Goal: Transaction & Acquisition: Book appointment/travel/reservation

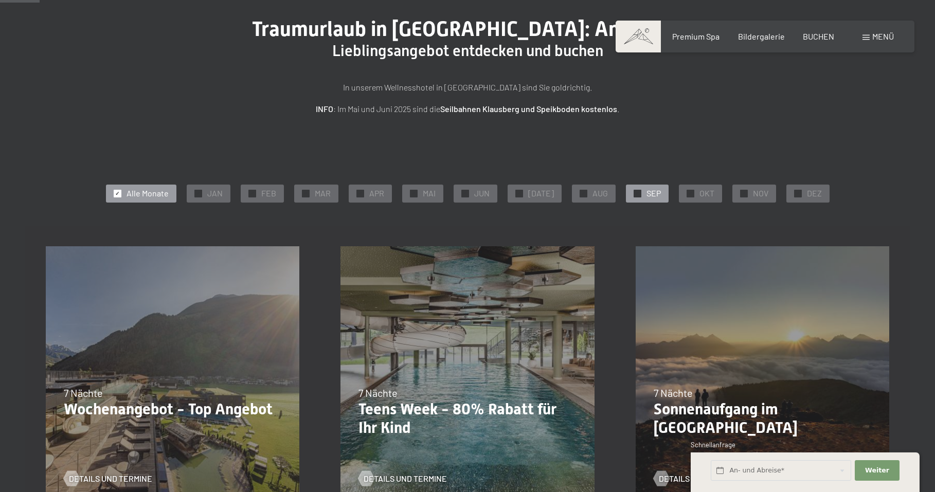
click at [635, 194] on span "✓" at bounding box center [637, 193] width 4 height 7
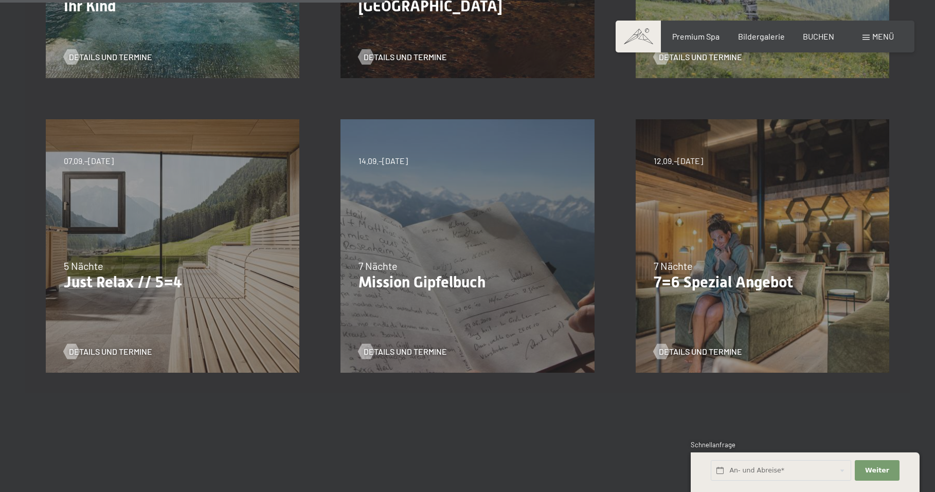
scroll to position [515, 0]
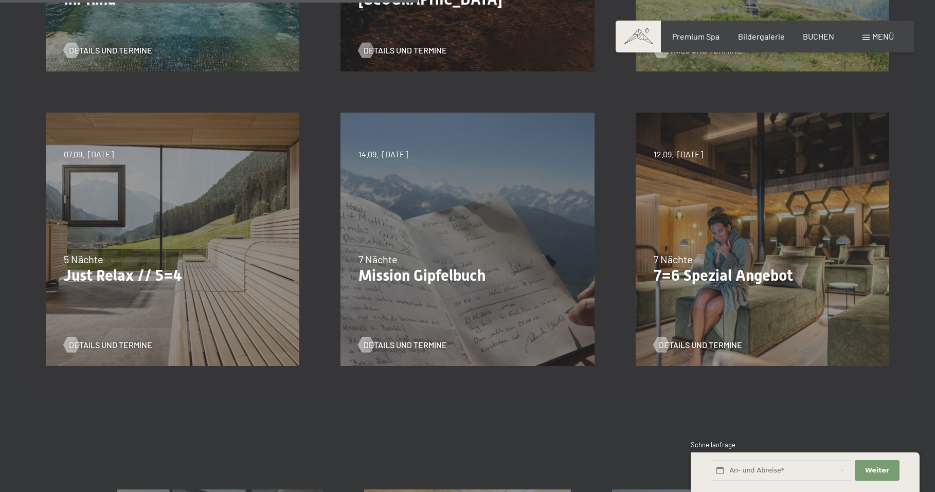
click at [465, 236] on div "14.09.–28.09.2025 7 Nächte Mission Gipfelbuch Details und Termine" at bounding box center [467, 239] width 295 height 295
click at [430, 279] on span "Einwilligung Marketing*" at bounding box center [411, 276] width 85 height 10
click at [364, 279] on input "Einwilligung Marketing*" at bounding box center [358, 276] width 10 height 10
checkbox input "false"
click at [392, 342] on span "Details und Termine" at bounding box center [415, 345] width 83 height 11
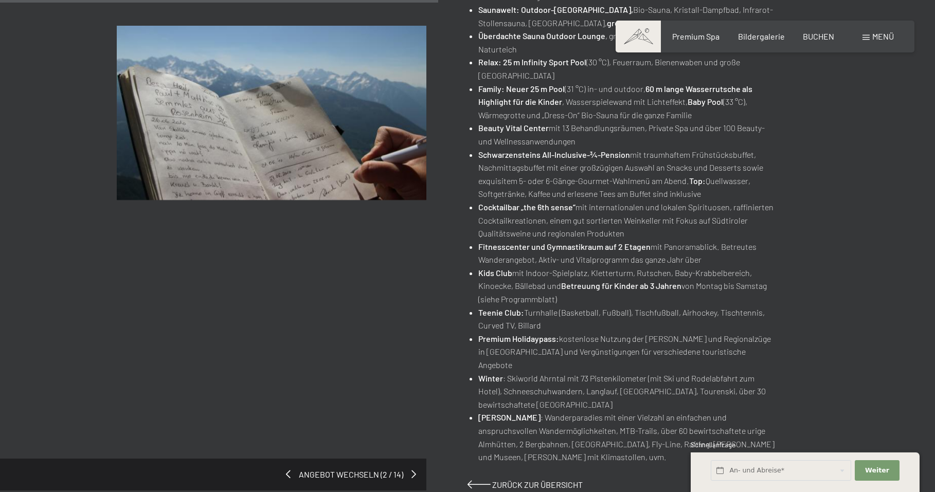
scroll to position [583, 0]
click at [819, 472] on input "text" at bounding box center [781, 470] width 140 height 21
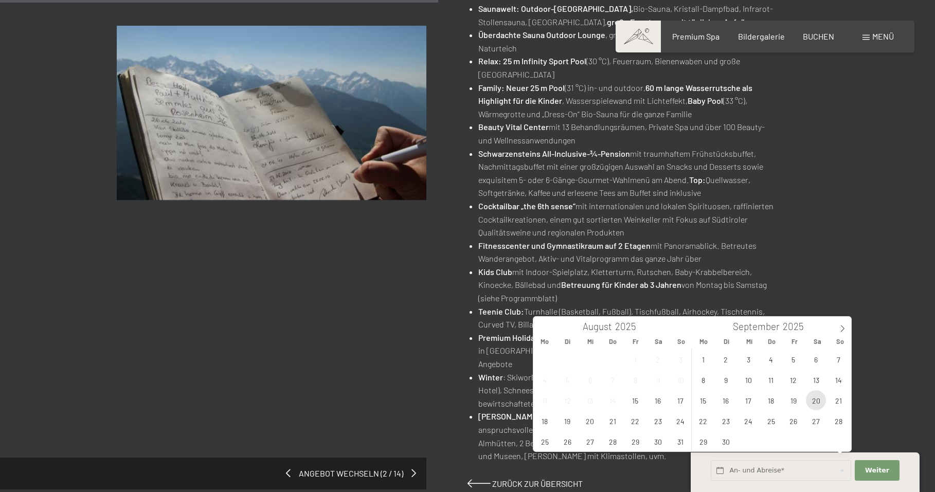
click at [815, 403] on span "20" at bounding box center [816, 401] width 20 height 20
click at [839, 402] on span "21" at bounding box center [839, 401] width 20 height 20
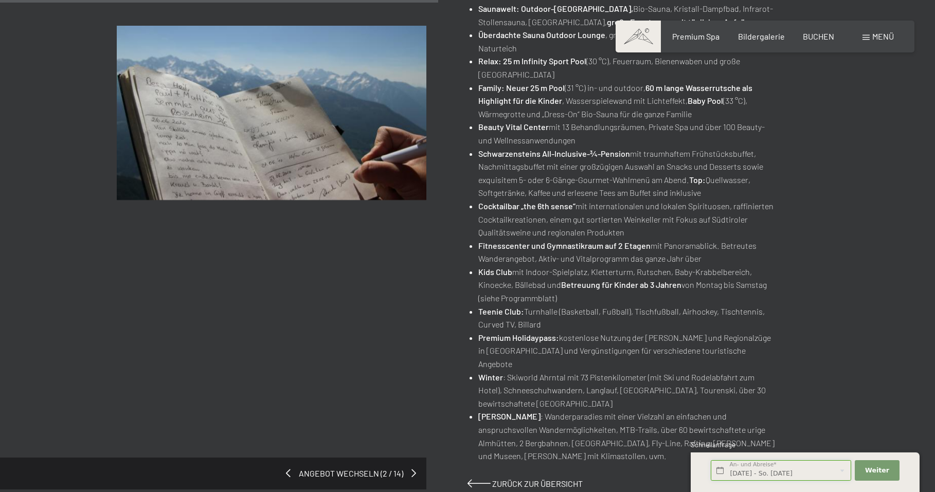
click at [812, 469] on input "[DATE] - So. [DATE]" at bounding box center [781, 470] width 140 height 21
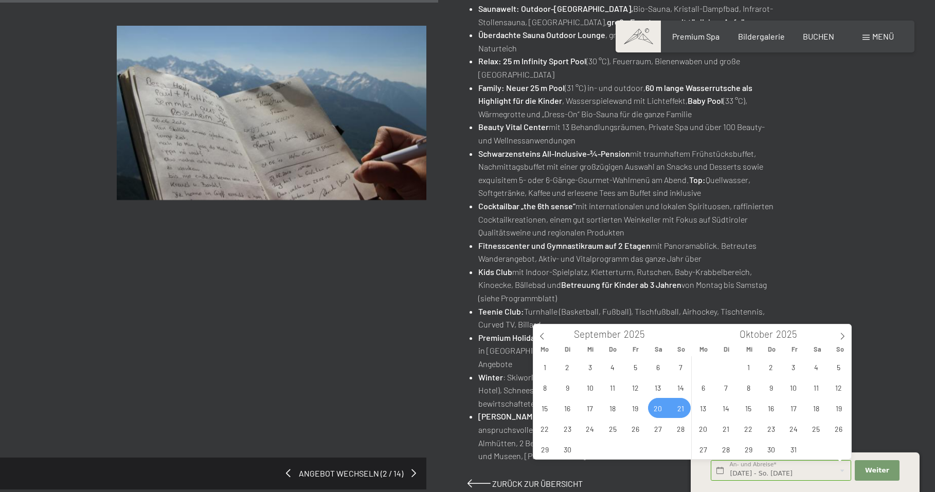
click at [677, 412] on span "21" at bounding box center [681, 408] width 20 height 20
click at [681, 433] on span "28" at bounding box center [681, 429] width 20 height 20
type input "So. [DATE] - So. [DATE]"
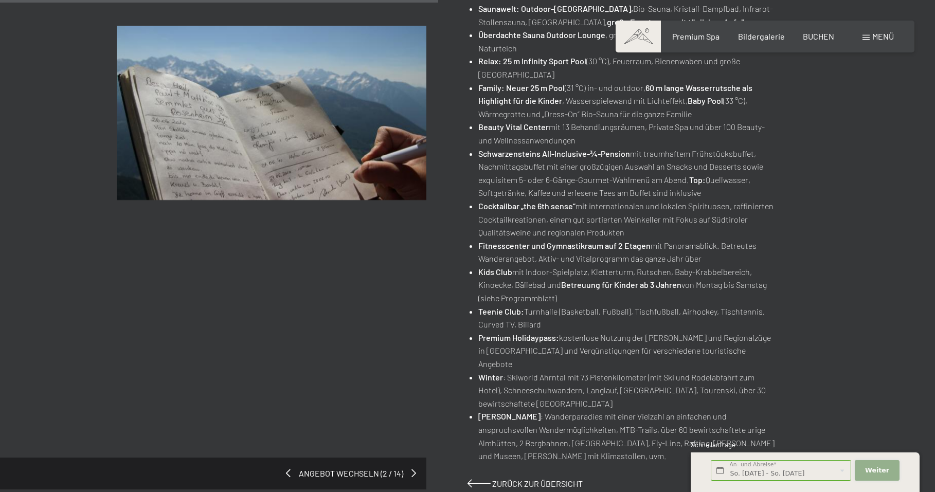
click at [872, 468] on span "Weiter" at bounding box center [877, 470] width 24 height 9
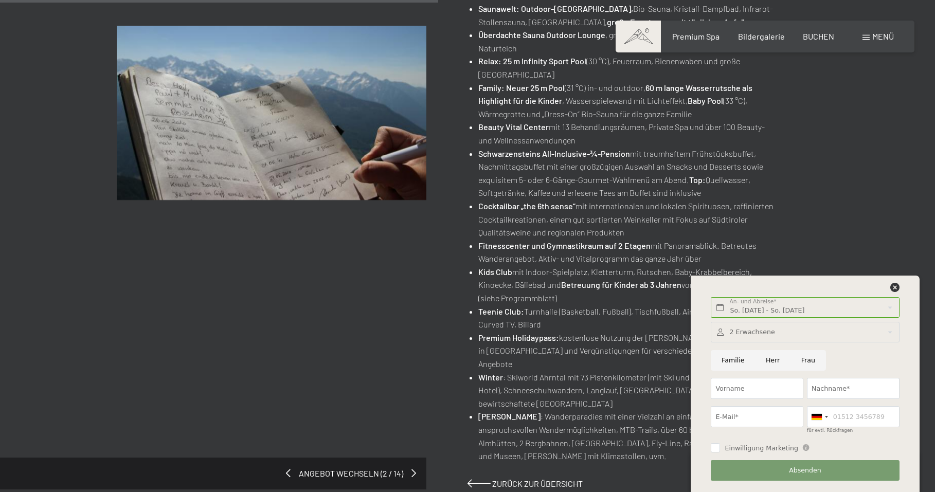
click at [804, 335] on div at bounding box center [805, 332] width 188 height 21
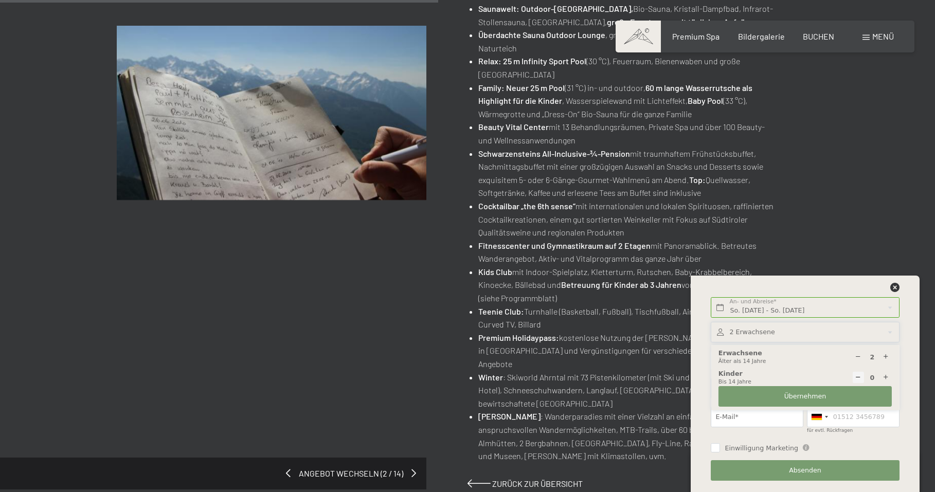
click at [858, 357] on icon at bounding box center [858, 357] width 7 height 7
type input "1"
click at [820, 394] on span "Übernehmen" at bounding box center [806, 396] width 42 height 9
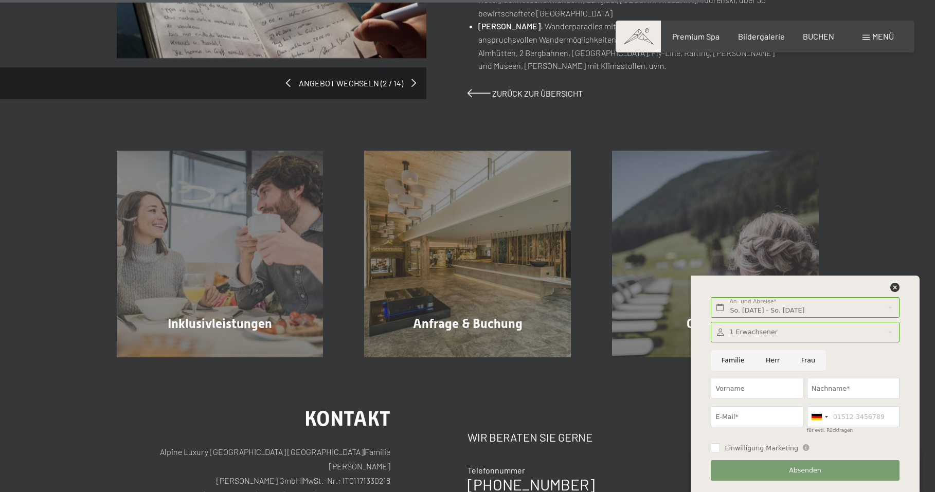
scroll to position [978, 0]
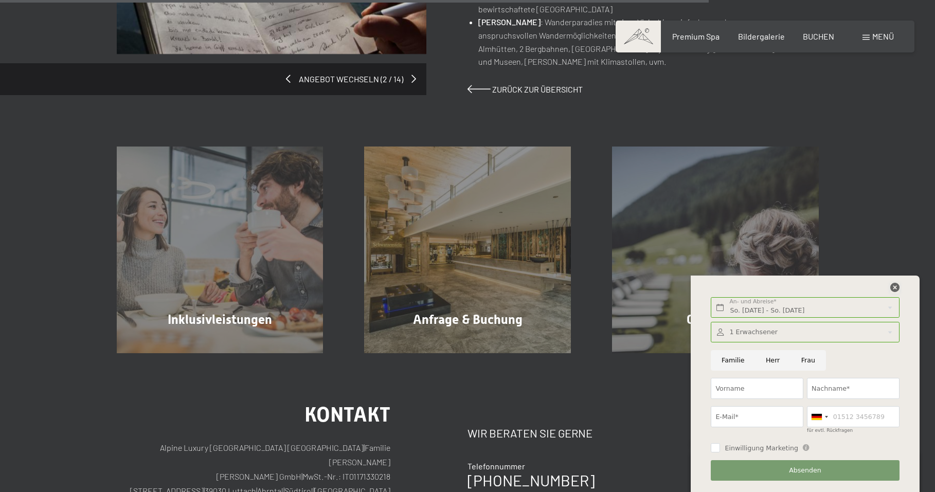
click at [897, 287] on icon at bounding box center [895, 287] width 9 height 9
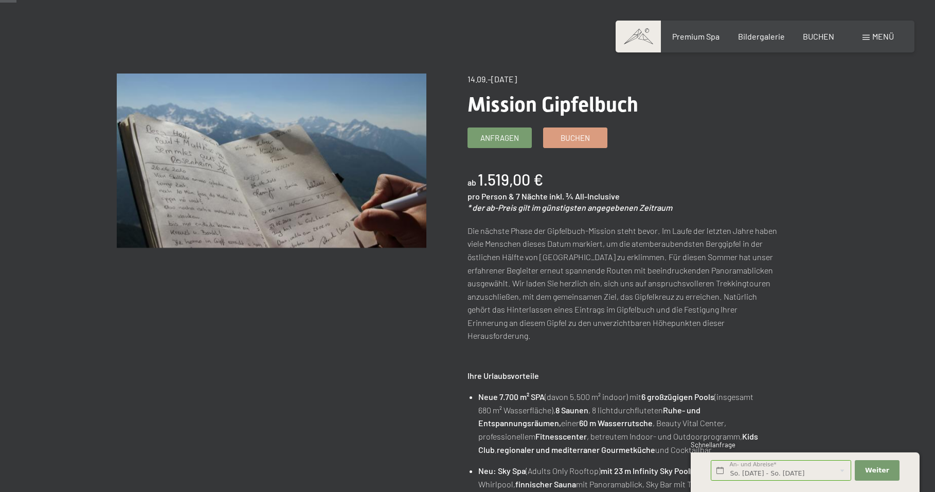
scroll to position [0, 0]
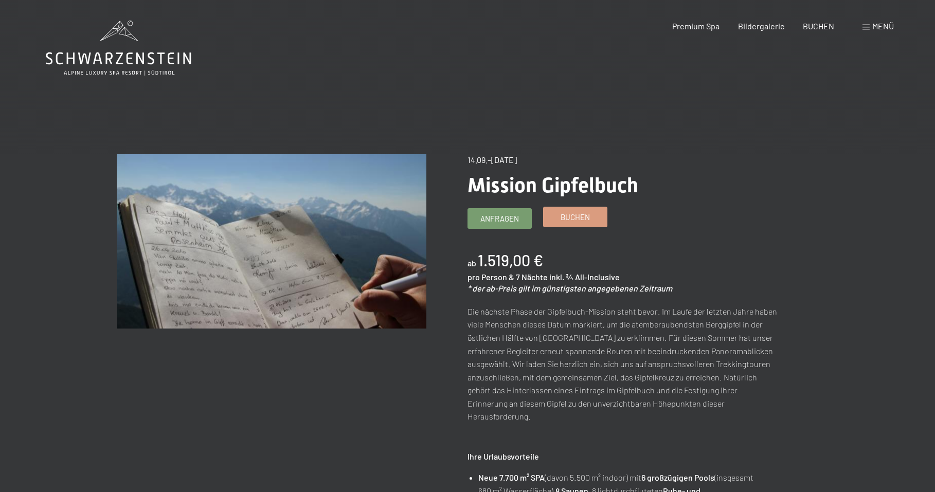
click at [587, 215] on span "Buchen" at bounding box center [575, 217] width 29 height 11
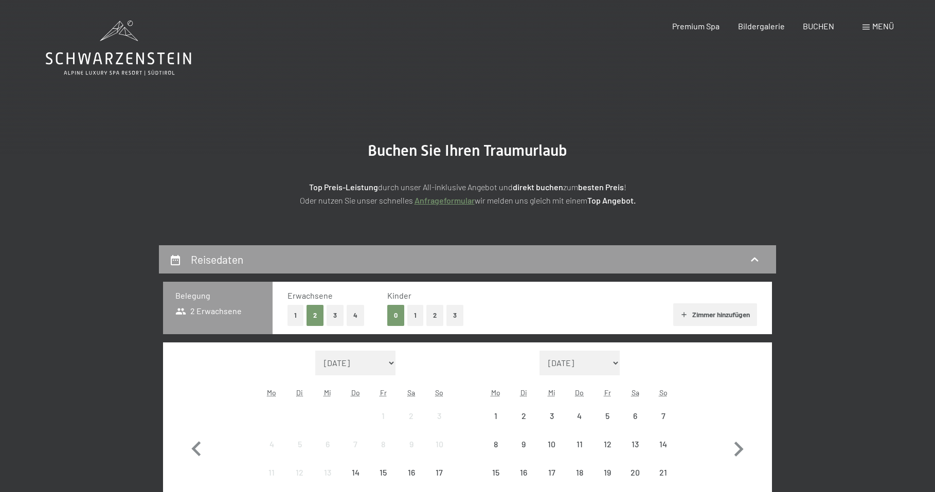
select select "2025-09-01"
select select "2025-10-01"
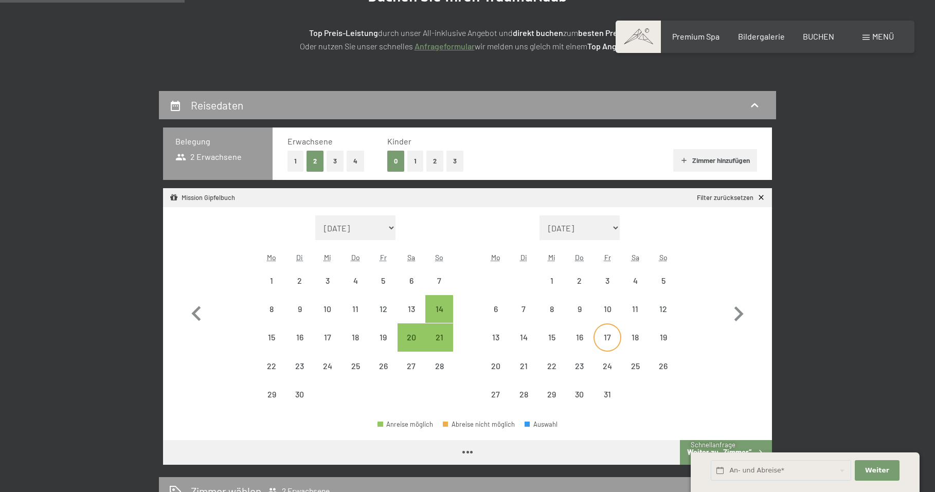
scroll to position [223, 0]
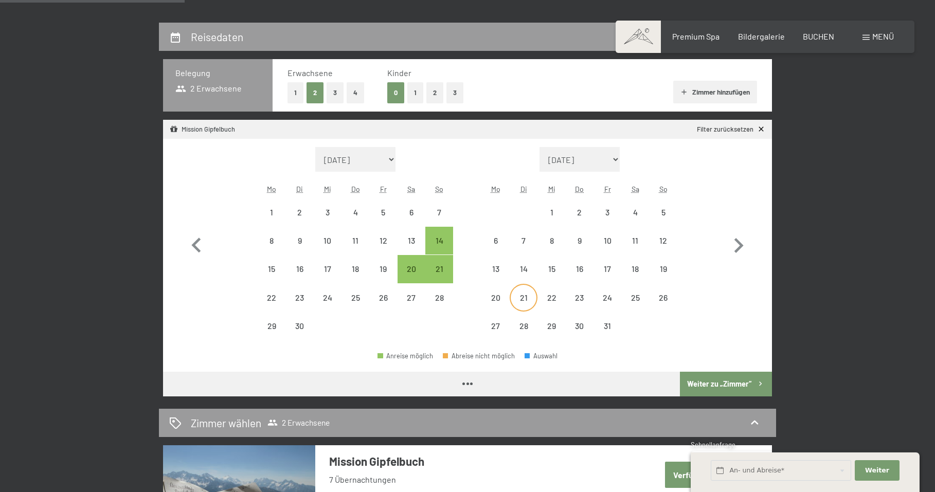
select select "2025-09-01"
select select "2025-10-01"
click at [442, 265] on div "21" at bounding box center [440, 278] width 26 height 26
select select "2025-09-01"
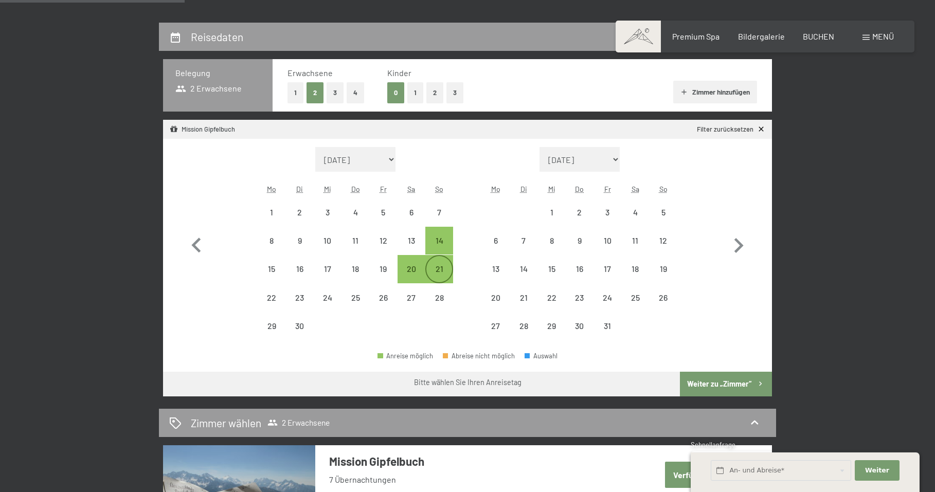
select select "2025-10-01"
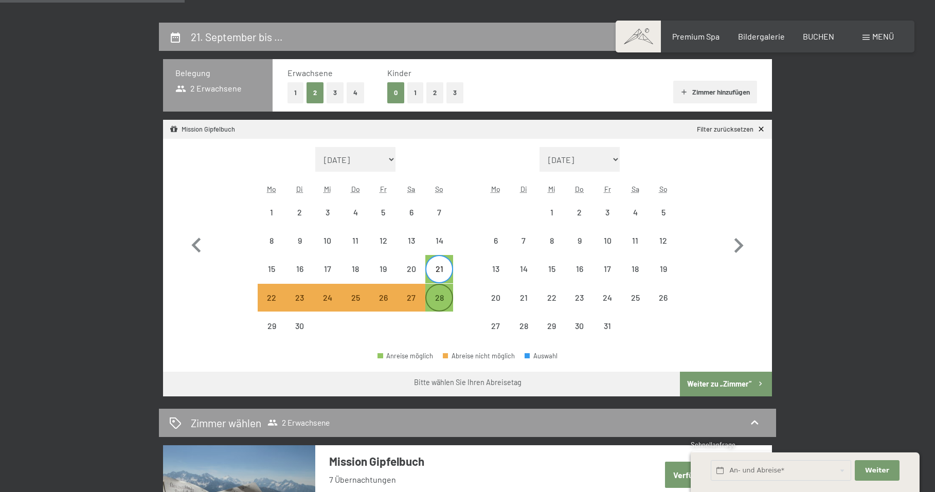
click at [443, 296] on div "28" at bounding box center [440, 307] width 26 height 26
select select "2025-09-01"
select select "2025-10-01"
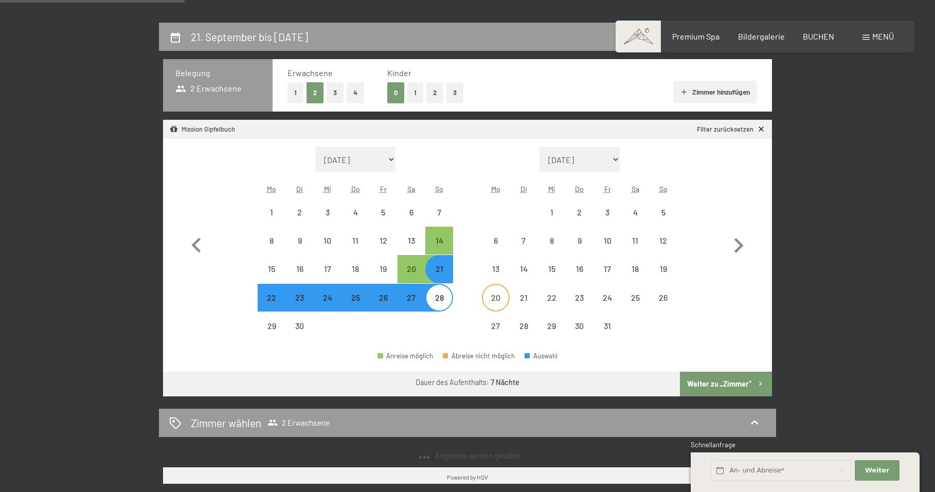
select select "2025-09-01"
select select "2025-10-01"
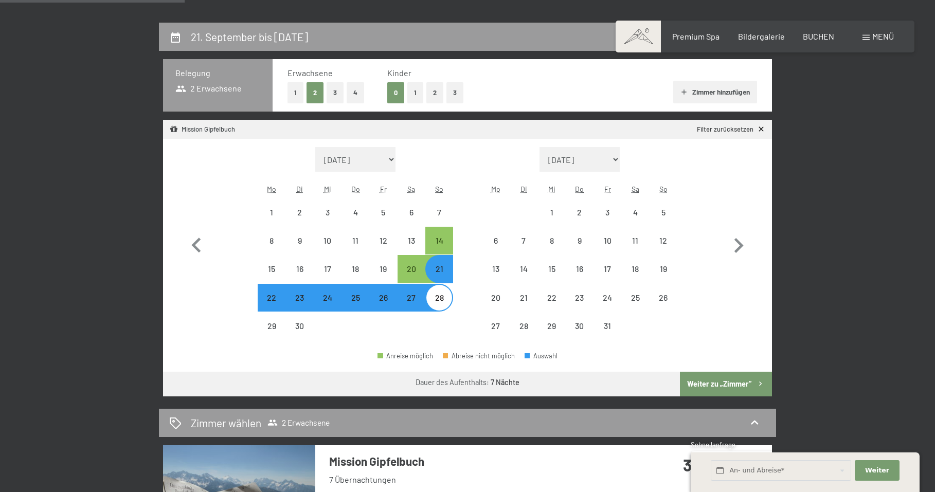
click at [299, 94] on button "1" at bounding box center [296, 92] width 16 height 21
select select "2025-09-01"
select select "2025-10-01"
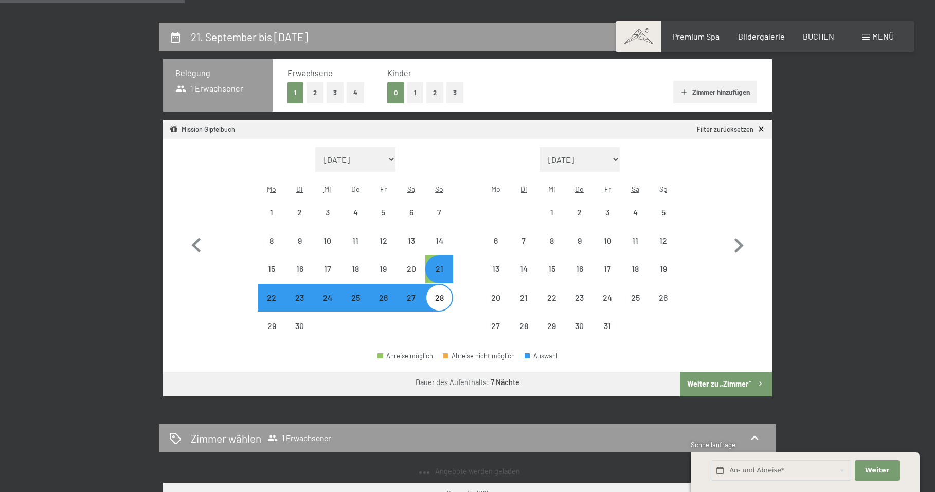
select select "2025-09-01"
select select "2025-10-01"
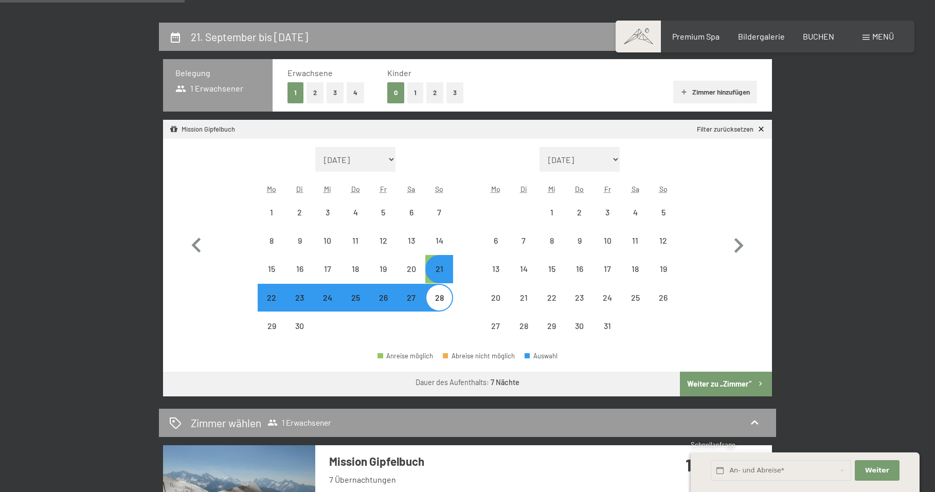
click at [731, 90] on button "Zimmer hinzufügen" at bounding box center [715, 92] width 84 height 23
select select "2025-09-01"
select select "2025-10-01"
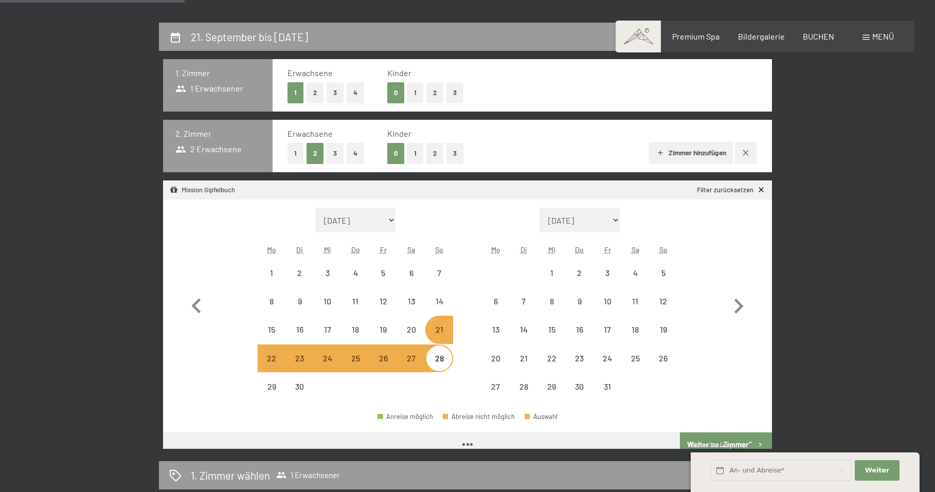
select select "2025-09-01"
select select "2025-10-01"
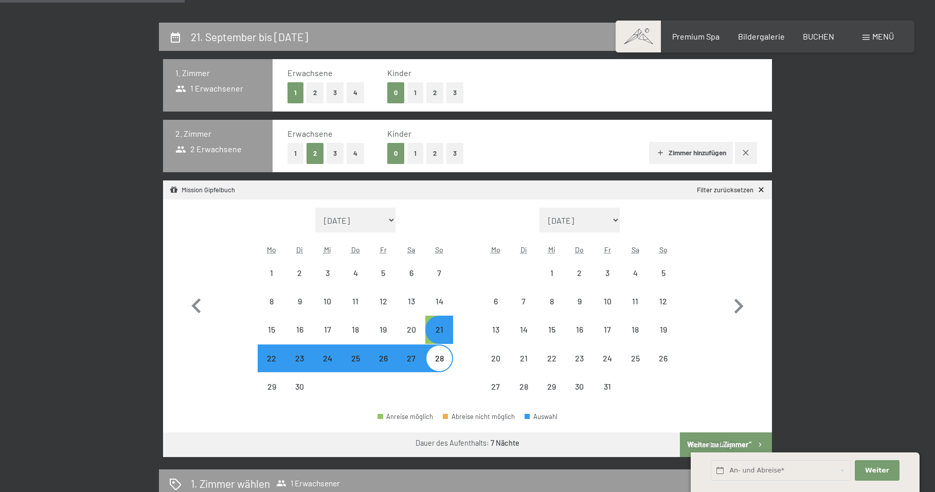
click at [750, 146] on button "button" at bounding box center [746, 153] width 22 height 22
select select "2025-09-01"
select select "2025-10-01"
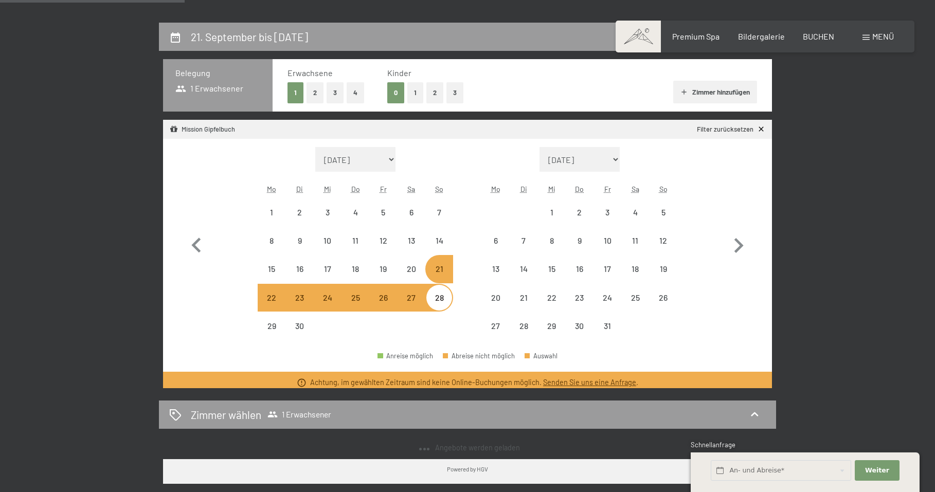
select select "2025-09-01"
select select "2025-10-01"
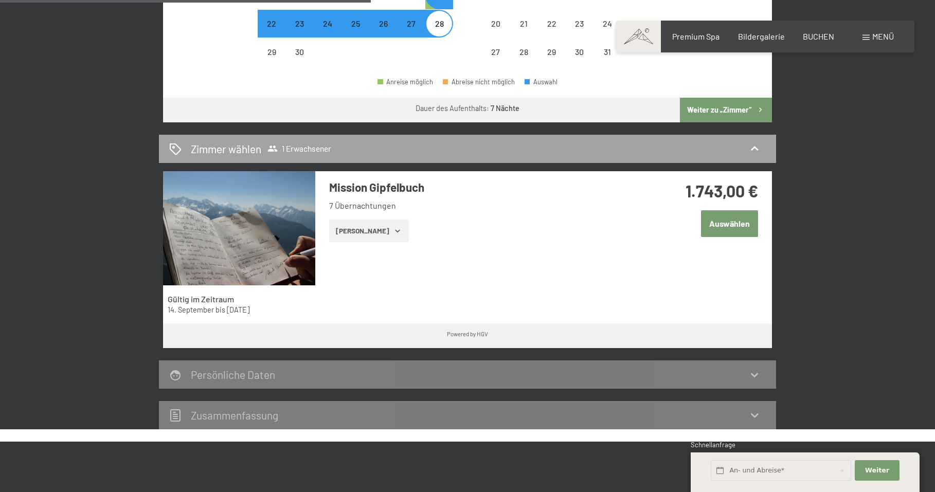
scroll to position [498, 0]
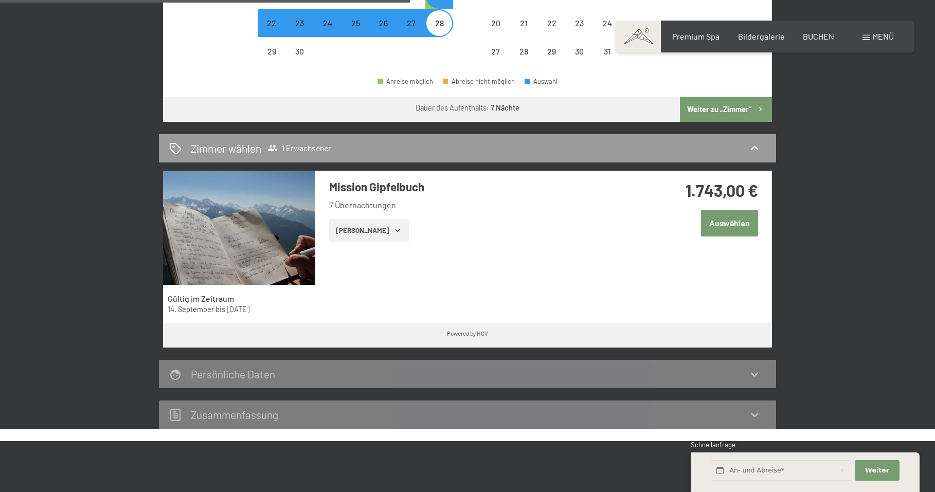
click at [386, 234] on button "Zeige Zimmer" at bounding box center [369, 230] width 80 height 23
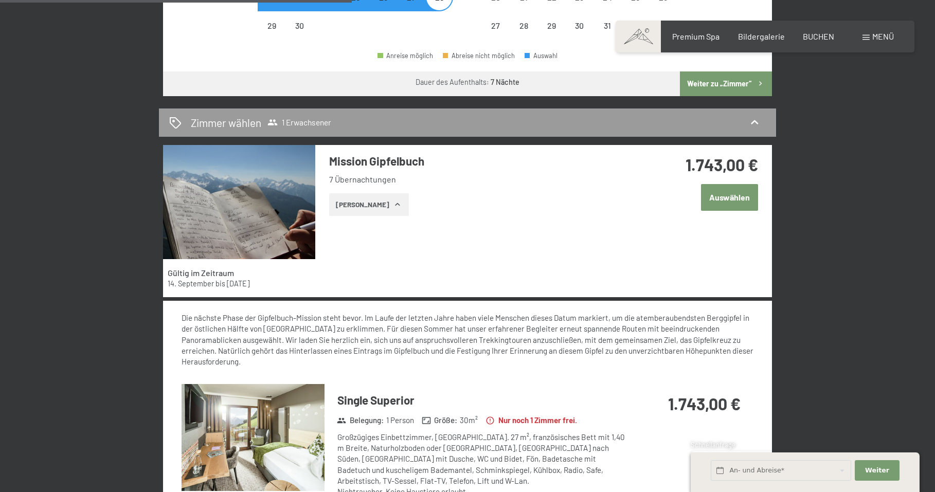
scroll to position [600, 0]
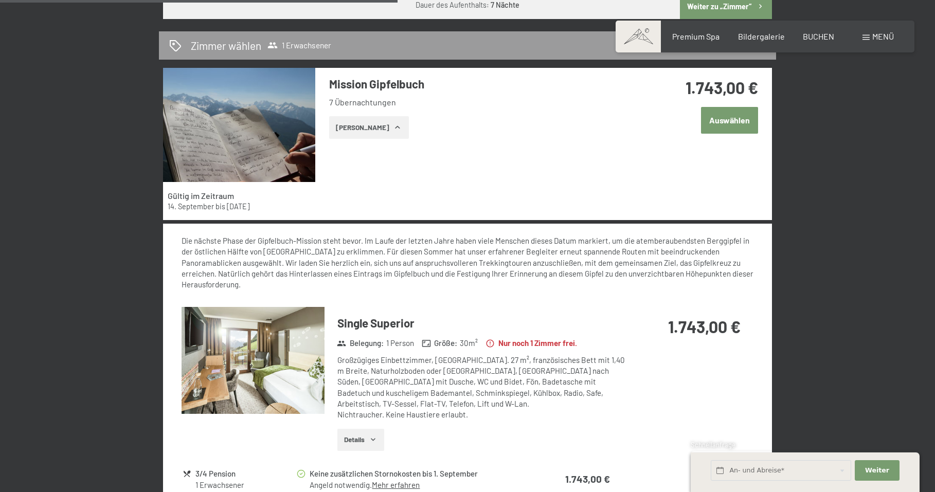
click at [264, 322] on img at bounding box center [253, 361] width 143 height 108
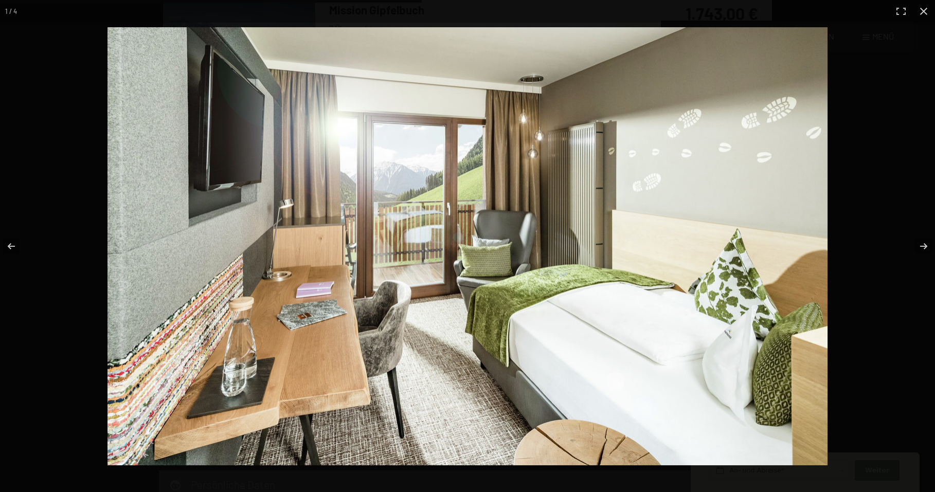
scroll to position [634, 0]
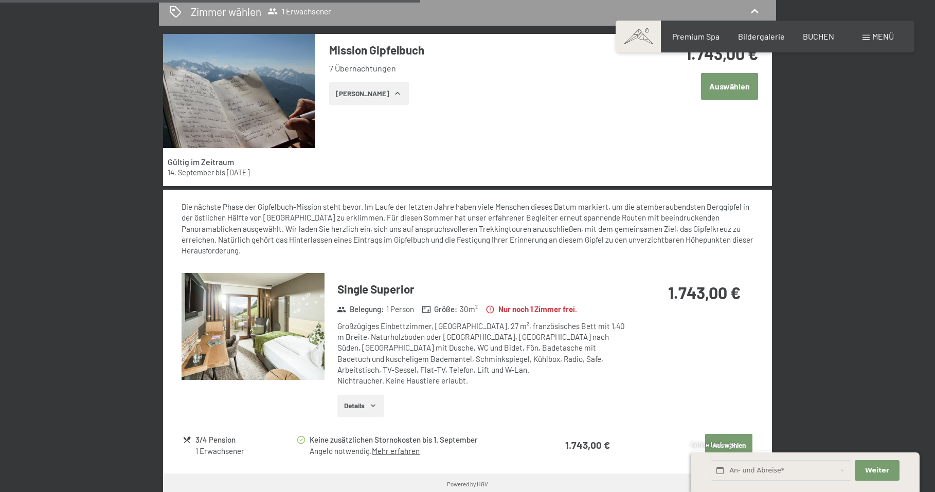
click at [0, 0] on button "button" at bounding box center [0, 0] width 0 height 0
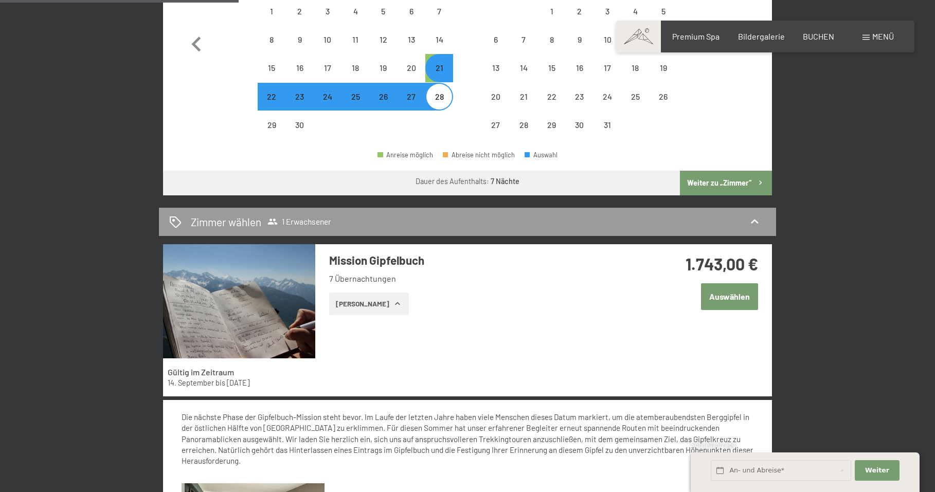
scroll to position [326, 0]
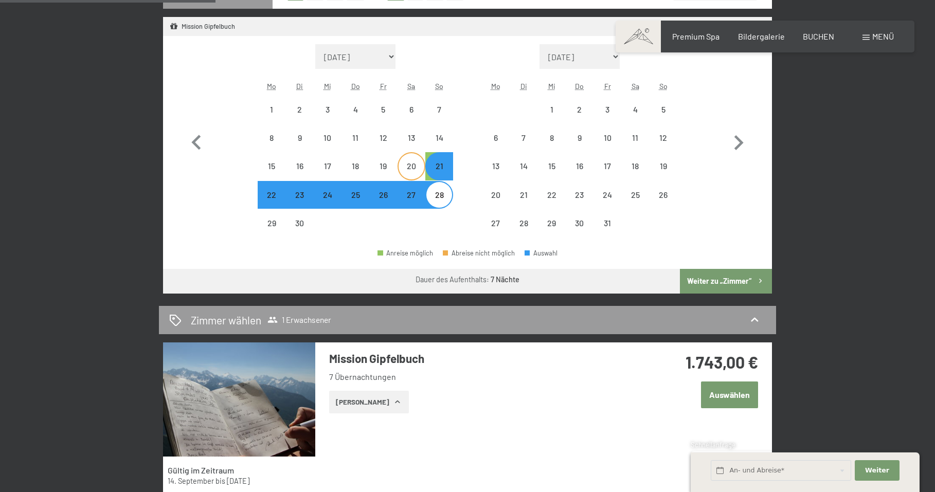
click at [414, 172] on div "20" at bounding box center [412, 175] width 26 height 26
select select "2025-09-01"
select select "2025-10-01"
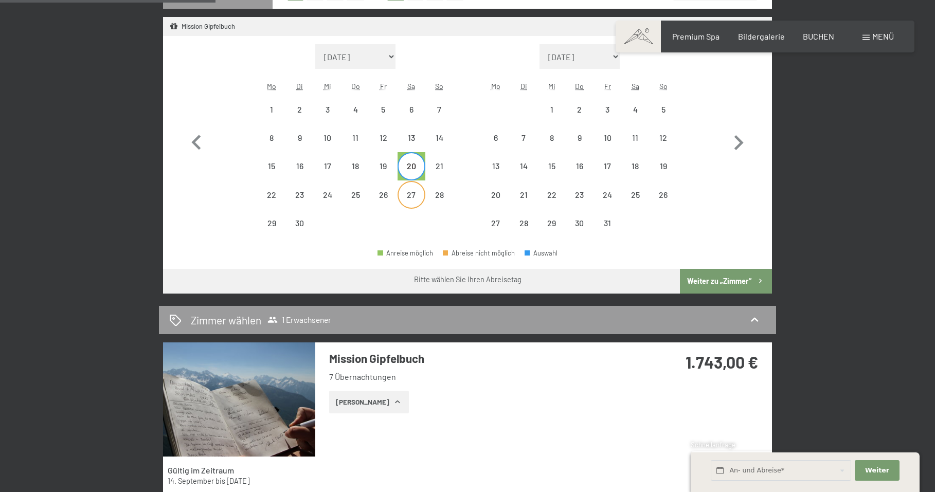
click at [415, 197] on div "27" at bounding box center [412, 204] width 26 height 26
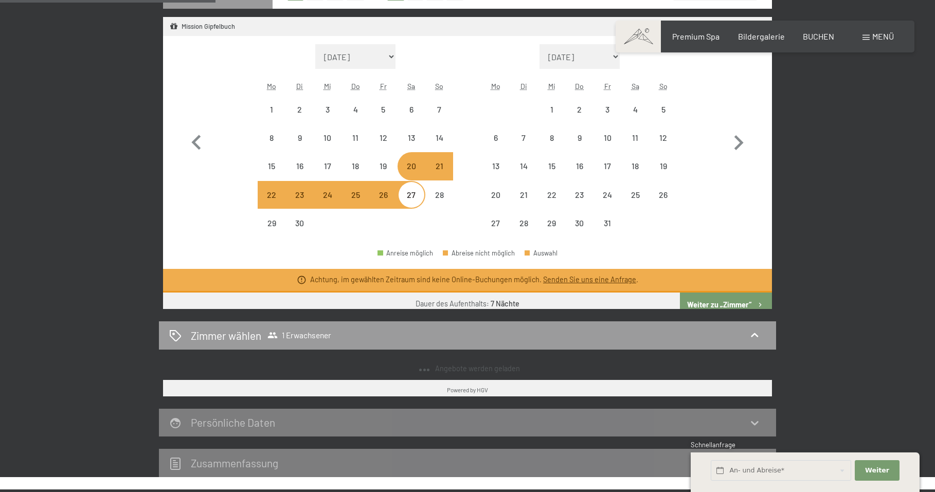
select select "2025-09-01"
select select "2025-10-01"
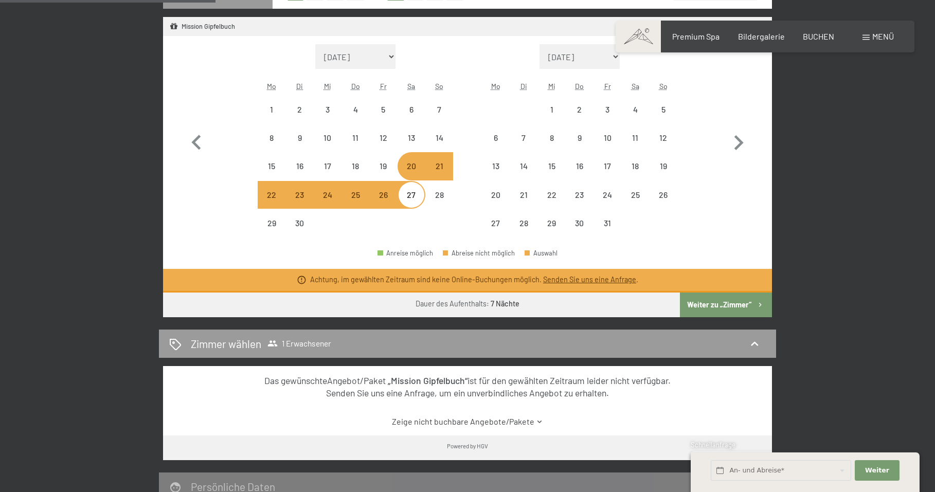
click at [713, 303] on button "Weiter zu „Zimmer“" at bounding box center [726, 305] width 92 height 25
select select "2025-09-01"
select select "2025-10-01"
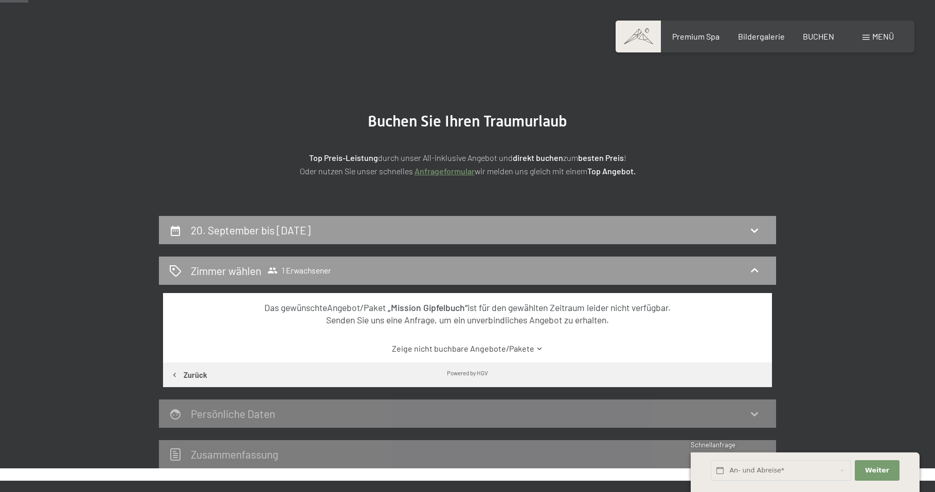
scroll to position [23, 0]
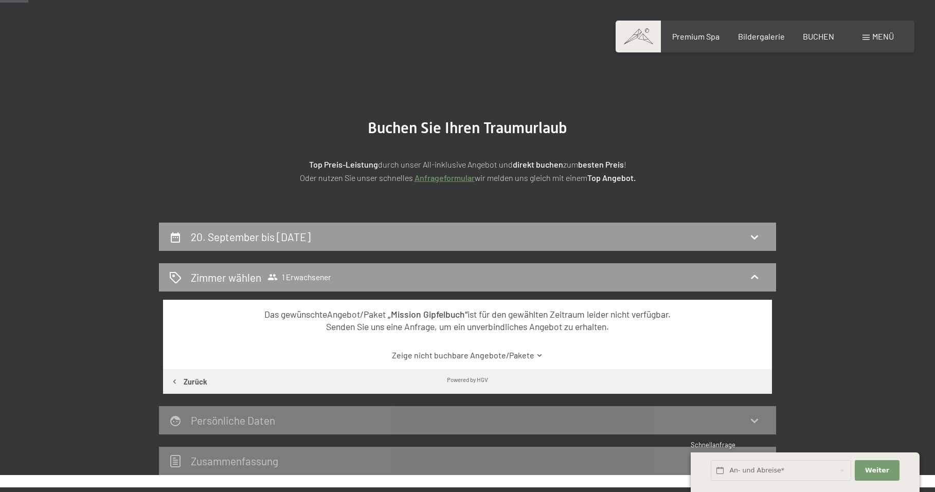
click at [593, 239] on div "20. September bis 27. September 2025" at bounding box center [467, 236] width 597 height 15
select select "2025-09-01"
select select "2025-10-01"
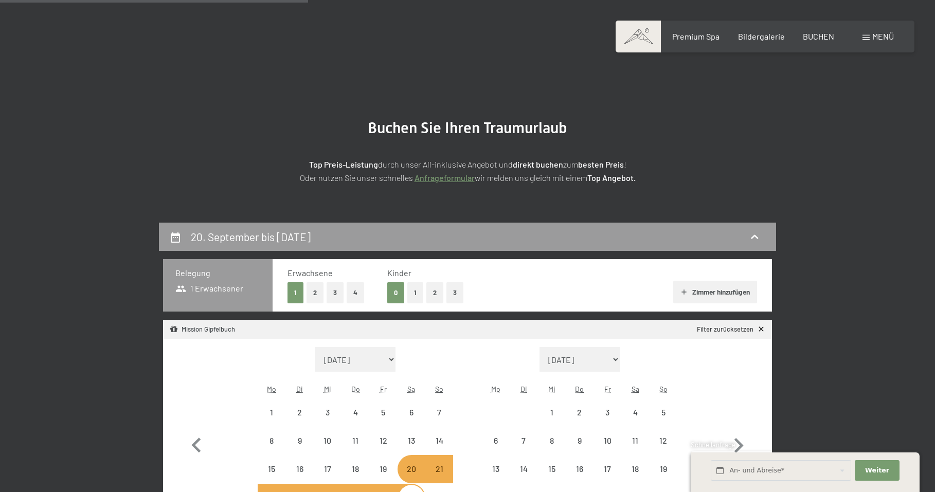
scroll to position [245, 0]
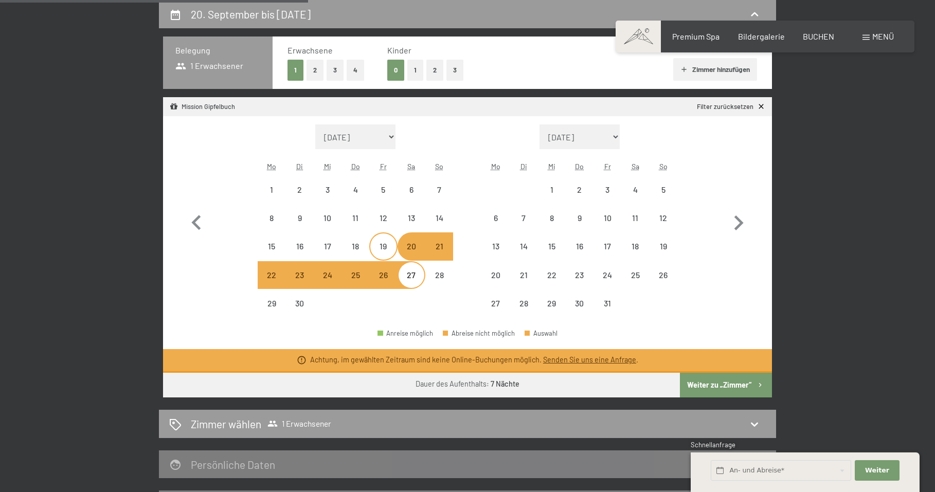
click at [386, 253] on div "19" at bounding box center [383, 255] width 26 height 26
select select "2025-09-01"
select select "2025-10-01"
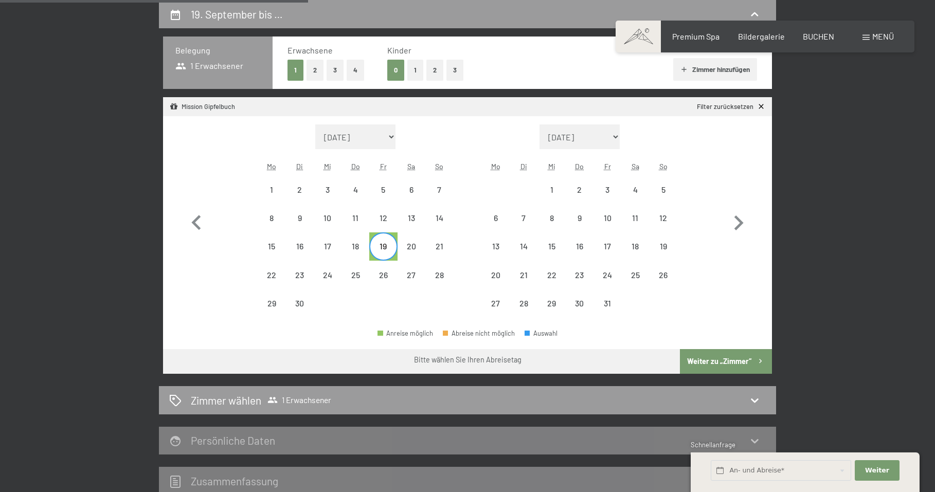
click at [389, 276] on span "Einwilligung Marketing*" at bounding box center [411, 276] width 85 height 10
click at [364, 276] on input "Einwilligung Marketing*" at bounding box center [358, 276] width 10 height 10
click at [381, 279] on span "Einwilligung Marketing*" at bounding box center [411, 276] width 85 height 10
click at [364, 279] on input "Einwilligung Marketing*" at bounding box center [358, 276] width 10 height 10
click at [385, 273] on span "Einwilligung Marketing*" at bounding box center [411, 276] width 85 height 10
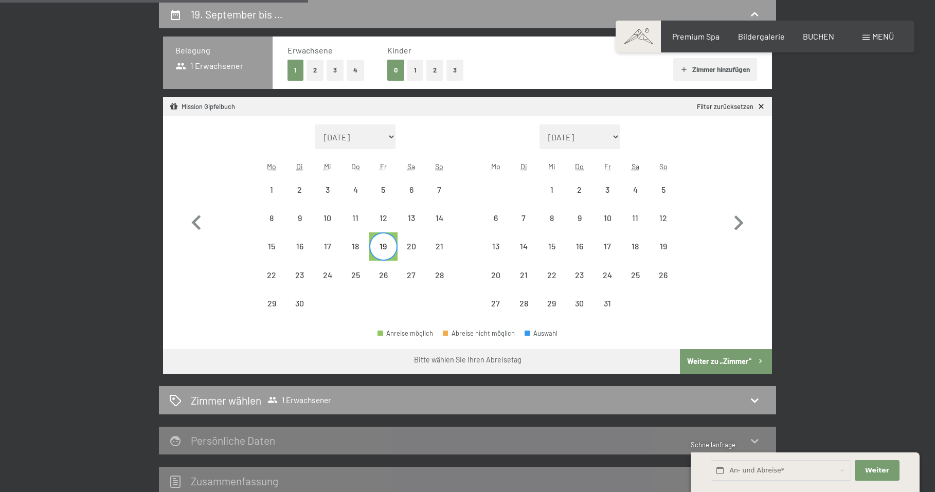
click at [364, 273] on input "Einwilligung Marketing*" at bounding box center [358, 276] width 10 height 10
click at [379, 272] on span "Einwilligung Marketing*" at bounding box center [411, 276] width 85 height 10
click at [364, 272] on input "Einwilligung Marketing*" at bounding box center [358, 276] width 10 height 10
click at [413, 273] on span "Einwilligung Marketing*" at bounding box center [411, 276] width 85 height 10
click at [364, 273] on input "Einwilligung Marketing*" at bounding box center [358, 276] width 10 height 10
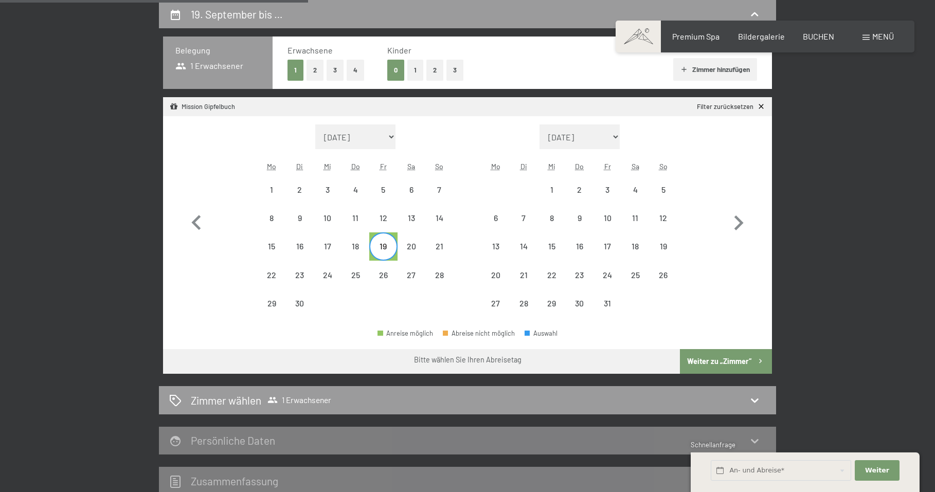
checkbox input "false"
click at [358, 276] on div "25" at bounding box center [356, 284] width 26 height 26
select select "2025-09-01"
select select "2025-10-01"
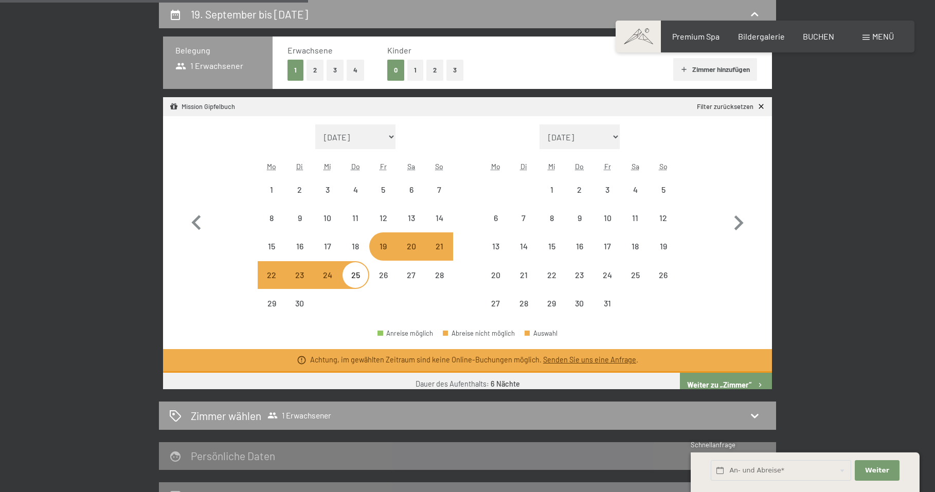
select select "2025-09-01"
select select "2025-10-01"
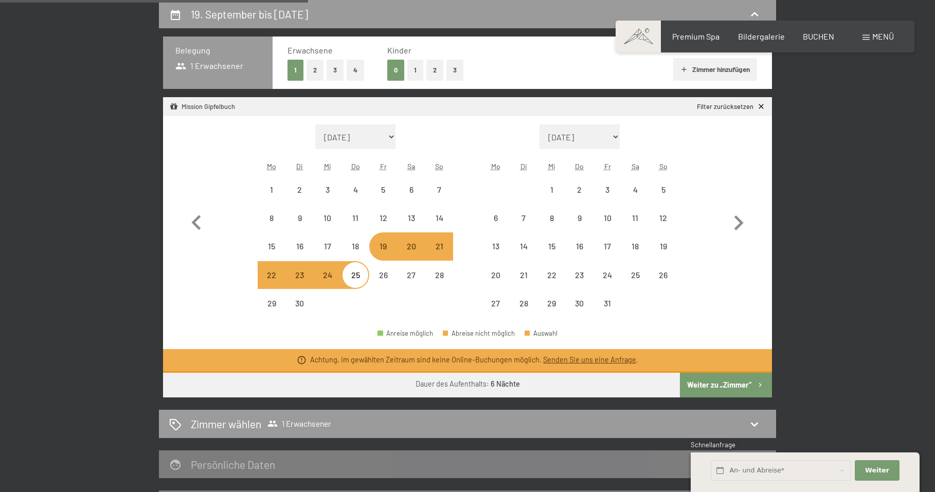
click at [727, 379] on button "Weiter zu „Zimmer“" at bounding box center [726, 385] width 92 height 25
select select "2025-09-01"
select select "2025-10-01"
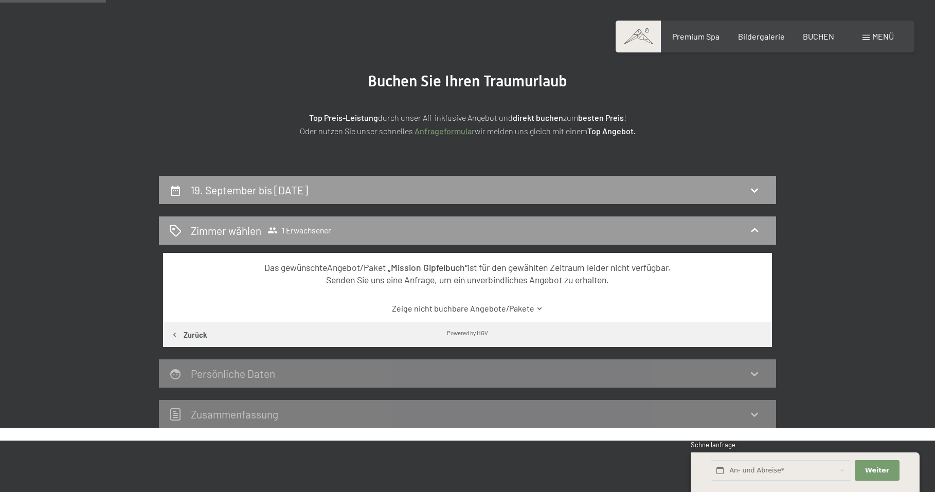
scroll to position [86, 0]
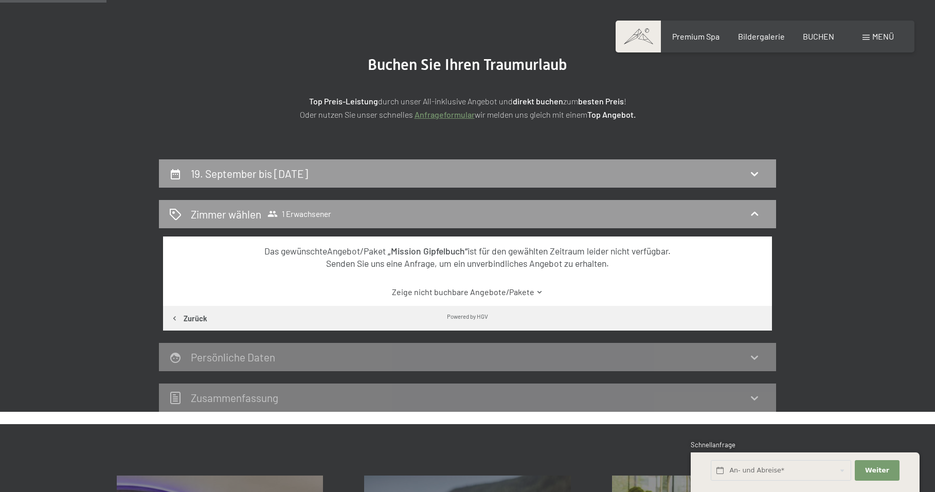
click at [325, 362] on div "Persönliche Daten" at bounding box center [467, 357] width 597 height 15
click at [342, 215] on div "Zimmer wählen 1 Erwachsener" at bounding box center [467, 214] width 597 height 15
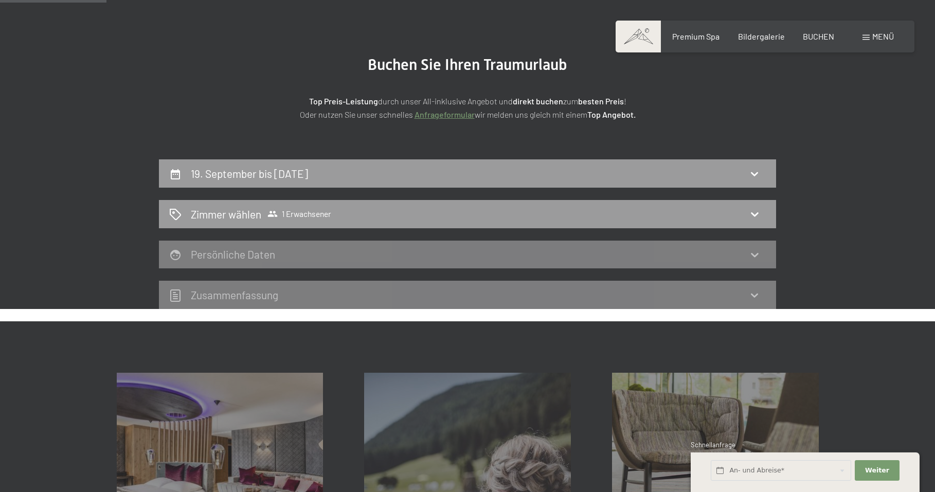
click at [362, 183] on div "19. September bis 25. September 2025" at bounding box center [467, 173] width 617 height 28
select select "2025-09-01"
select select "2025-10-01"
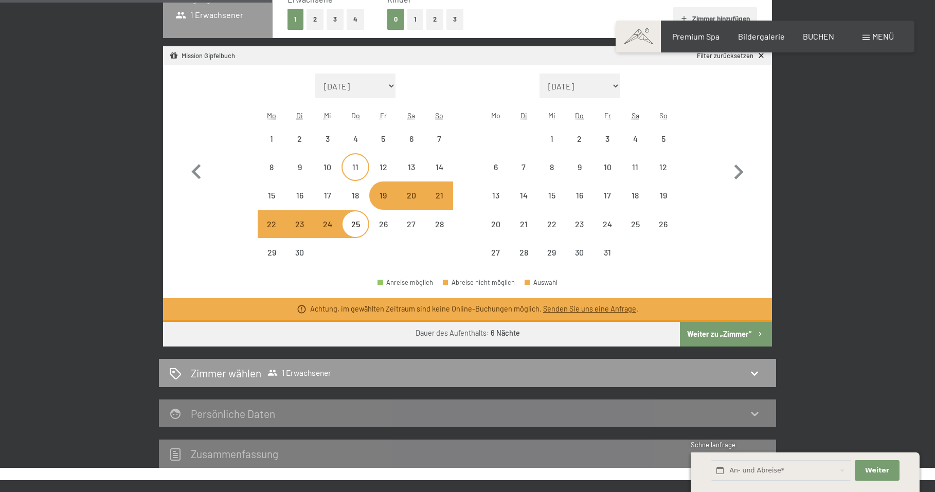
scroll to position [297, 0]
click at [276, 201] on div "15" at bounding box center [272, 204] width 26 height 26
select select "2025-09-01"
select select "2025-10-01"
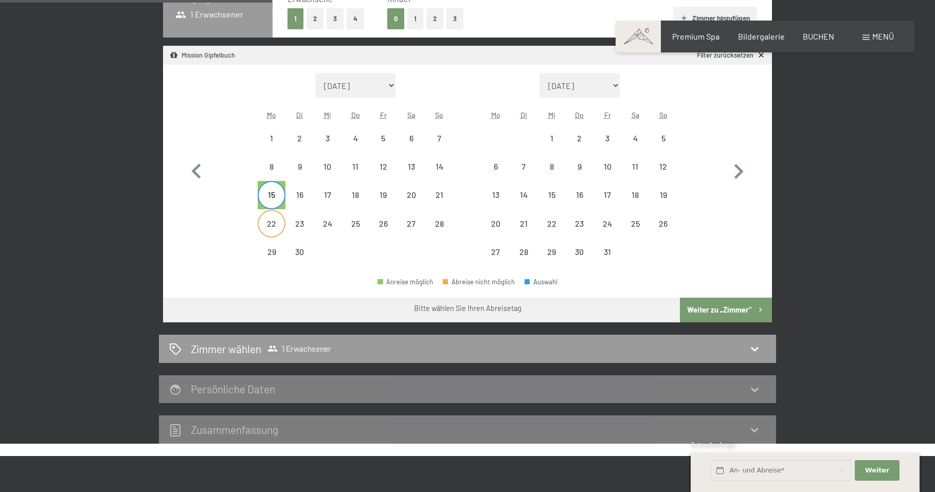
click at [276, 228] on div "22" at bounding box center [272, 233] width 26 height 26
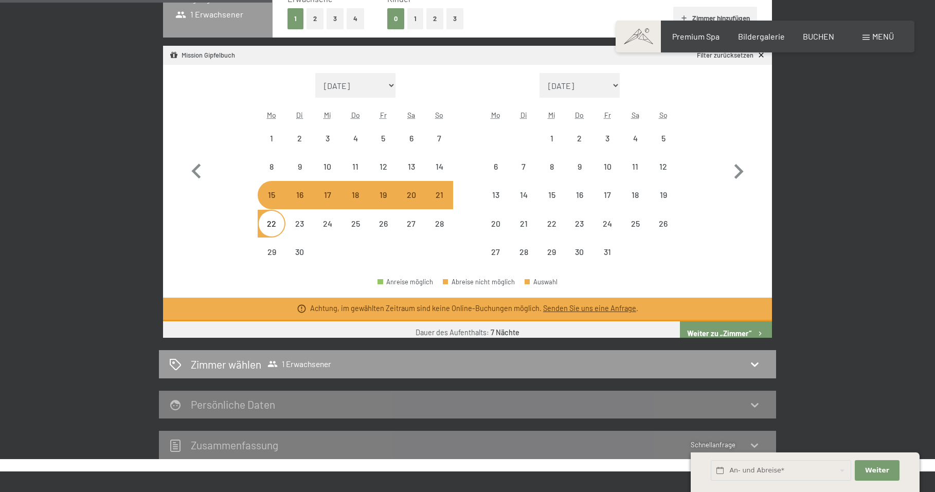
select select "2025-09-01"
select select "2025-10-01"
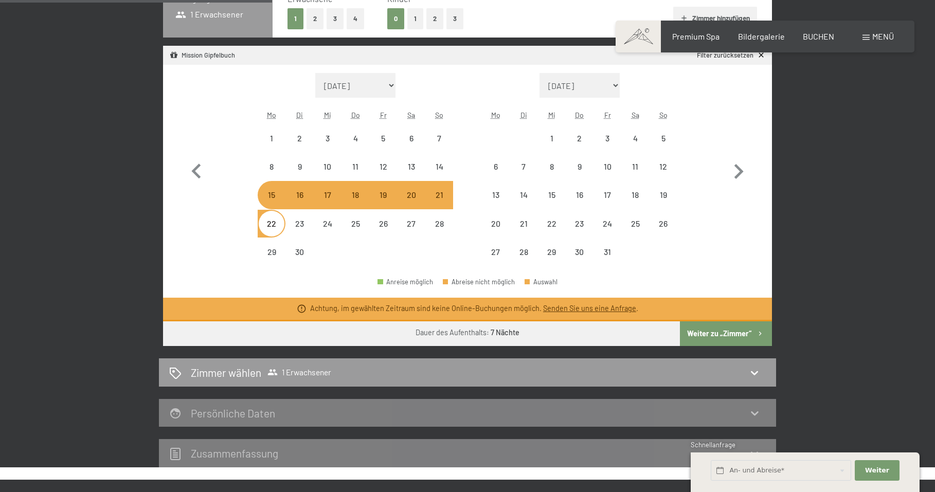
click at [702, 328] on button "Weiter zu „Zimmer“" at bounding box center [726, 334] width 92 height 25
select select "2025-09-01"
select select "2025-10-01"
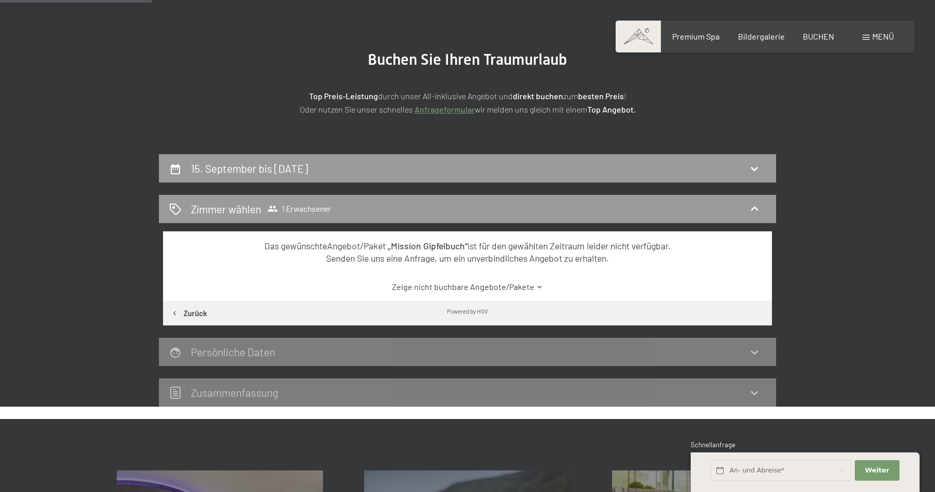
scroll to position [74, 0]
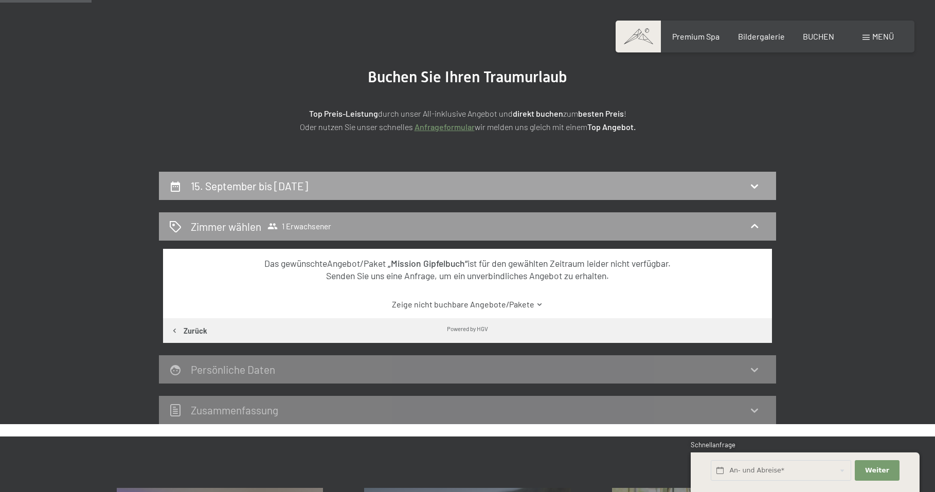
click at [308, 191] on h2 "15. September bis 22. September 2025" at bounding box center [249, 186] width 117 height 13
select select "2025-09-01"
select select "2025-10-01"
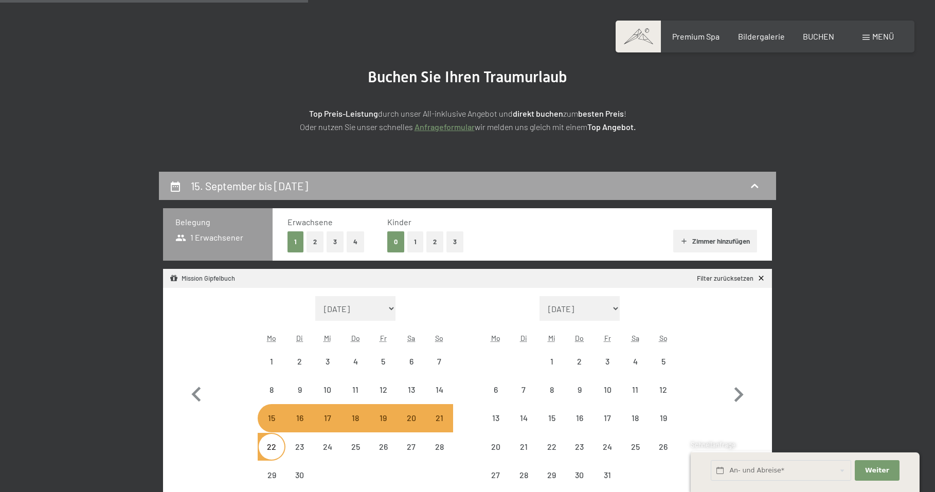
scroll to position [245, 0]
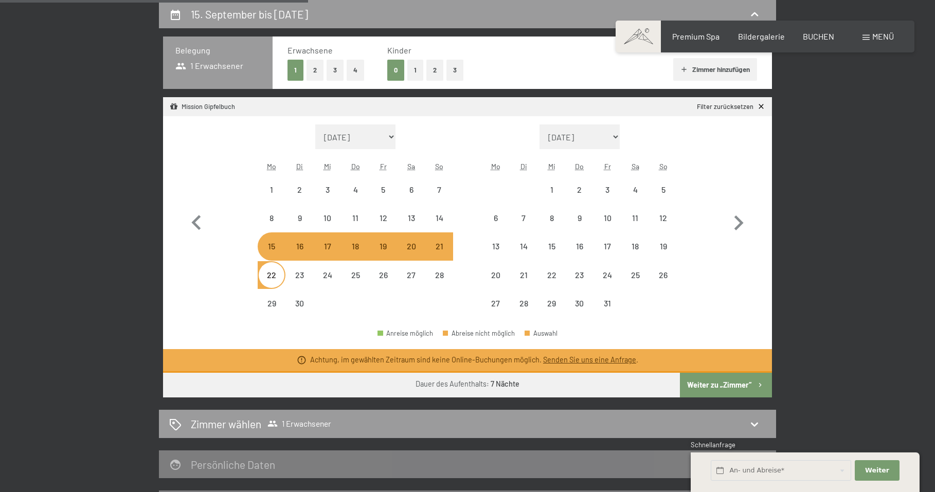
click at [432, 246] on div "21" at bounding box center [440, 255] width 26 height 26
select select "2025-09-01"
select select "2025-10-01"
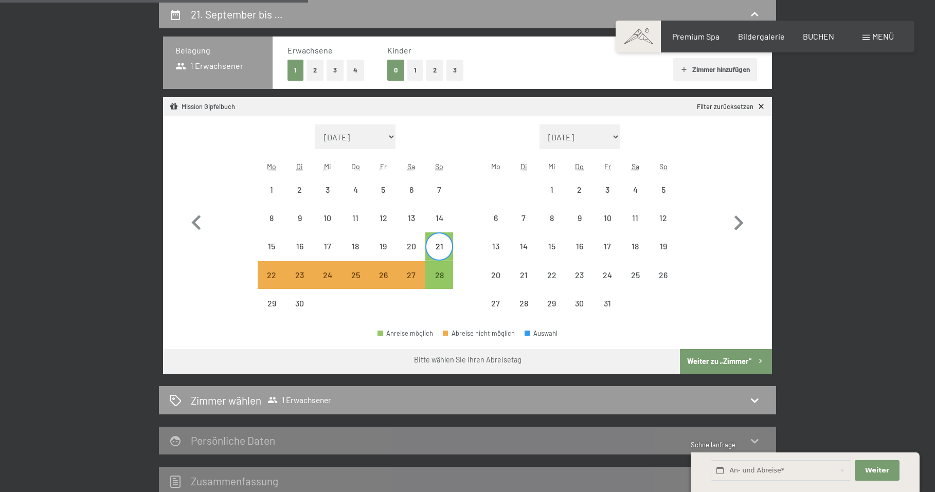
click at [435, 272] on span "Einwilligung Marketing*" at bounding box center [411, 276] width 85 height 10
click at [364, 272] on input "Einwilligung Marketing*" at bounding box center [358, 276] width 10 height 10
drag, startPoint x: 442, startPoint y: 280, endPoint x: 436, endPoint y: 275, distance: 8.0
click at [436, 275] on span "Einwilligung Marketing*" at bounding box center [411, 276] width 85 height 10
drag, startPoint x: 436, startPoint y: 275, endPoint x: 416, endPoint y: 275, distance: 20.1
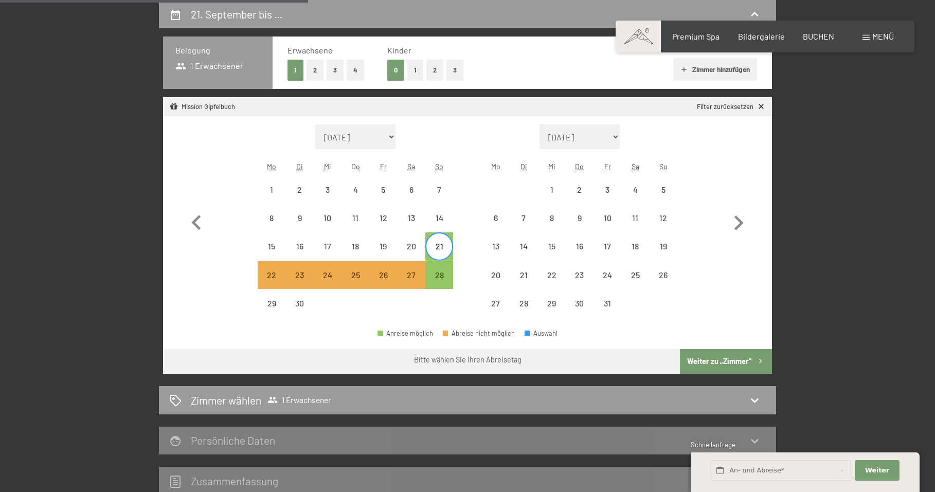
click at [416, 275] on span "Einwilligung Marketing*" at bounding box center [411, 276] width 85 height 10
click at [364, 275] on input "Einwilligung Marketing*" at bounding box center [358, 276] width 10 height 10
checkbox input "true"
click at [446, 277] on div "28" at bounding box center [440, 284] width 26 height 26
select select "2025-09-01"
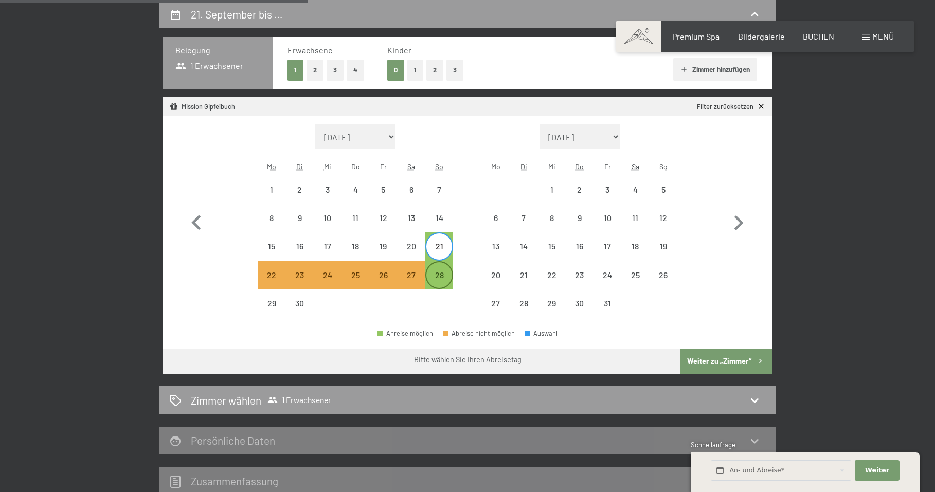
select select "2025-10-01"
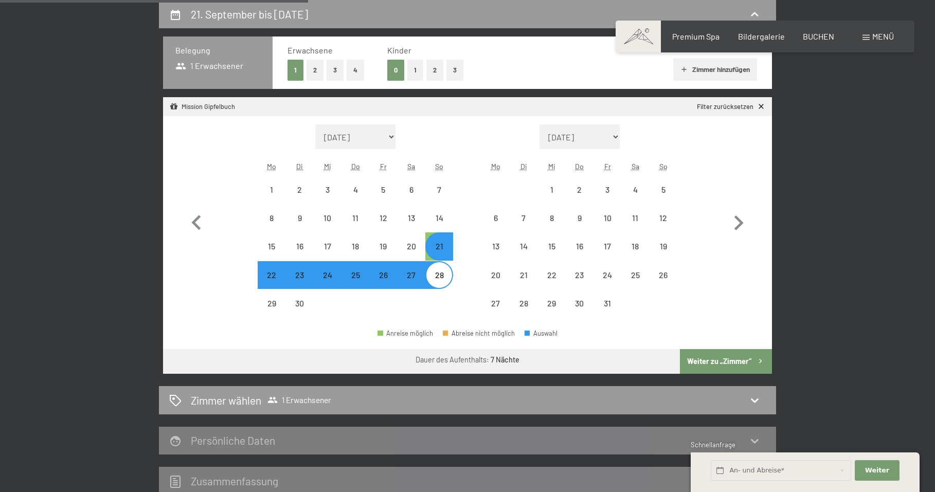
select select "2025-09-01"
select select "2025-10-01"
click at [705, 357] on button "Weiter zu „Zimmer“" at bounding box center [726, 361] width 92 height 25
select select "2025-09-01"
select select "2025-10-01"
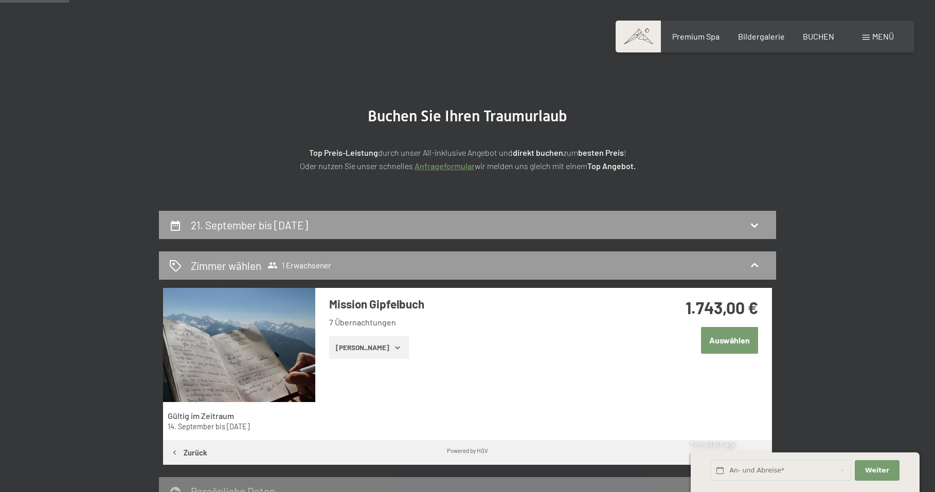
scroll to position [23, 0]
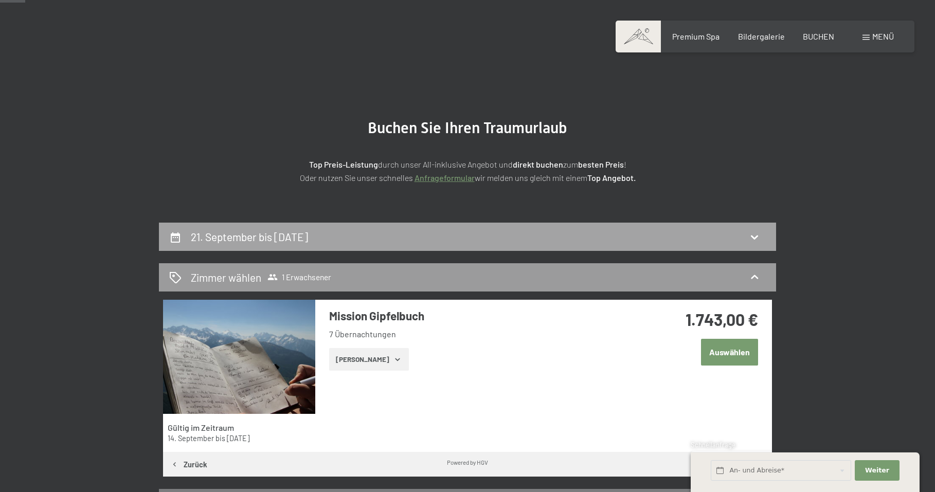
click at [423, 242] on div "21. September bis 28. September 2025" at bounding box center [467, 236] width 597 height 15
select select "2025-09-01"
select select "2025-10-01"
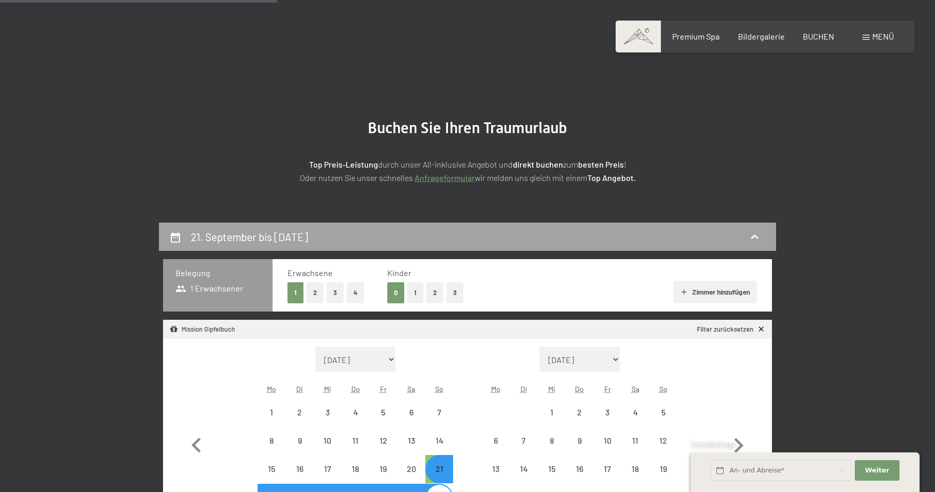
scroll to position [245, 0]
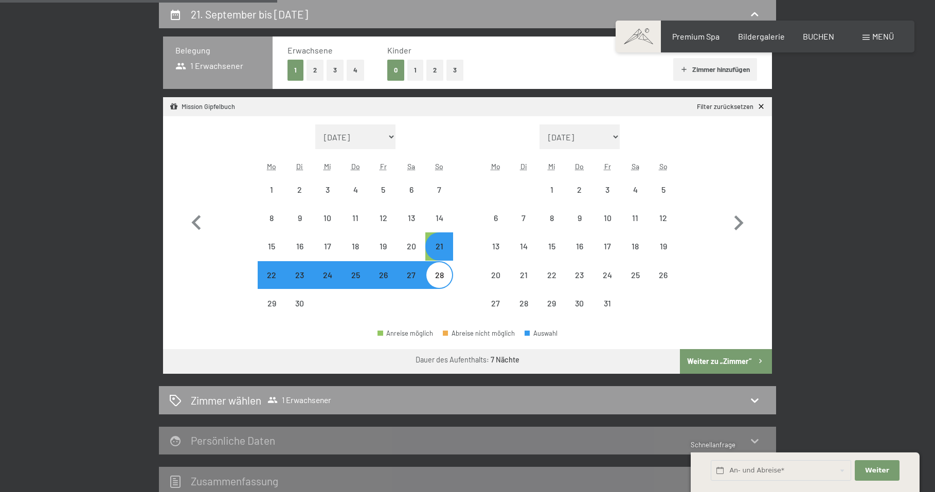
drag, startPoint x: 407, startPoint y: 281, endPoint x: 412, endPoint y: 277, distance: 6.5
click at [414, 277] on span "Einwilligung Marketing*" at bounding box center [411, 276] width 85 height 10
click at [364, 277] on input "Einwilligung Marketing*" at bounding box center [358, 276] width 10 height 10
checkbox input "true"
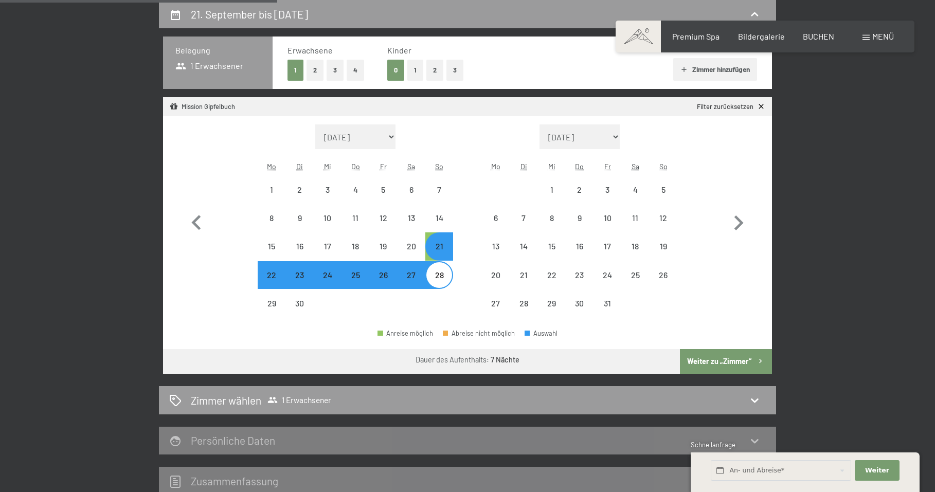
click at [448, 244] on div "21" at bounding box center [440, 255] width 26 height 26
select select "2025-09-01"
select select "2025-10-01"
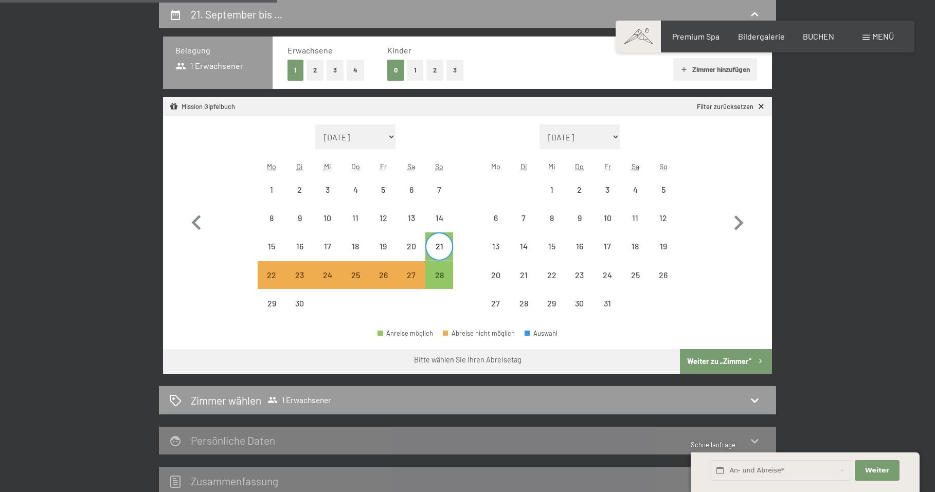
click at [414, 277] on span "Einwilligung Marketing*" at bounding box center [411, 276] width 85 height 10
click at [364, 277] on input "Einwilligung Marketing*" at bounding box center [358, 276] width 10 height 10
click at [414, 277] on span "Einwilligung Marketing*" at bounding box center [411, 276] width 85 height 10
click at [364, 277] on input "Einwilligung Marketing*" at bounding box center [358, 276] width 10 height 10
click at [434, 274] on span "Einwilligung Marketing*" at bounding box center [411, 276] width 85 height 10
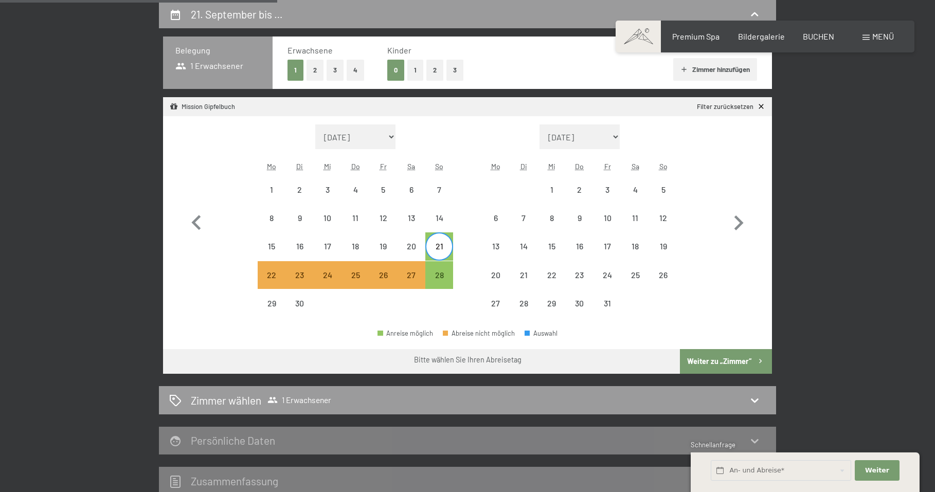
click at [364, 274] on input "Einwilligung Marketing*" at bounding box center [358, 276] width 10 height 10
checkbox input "true"
click at [450, 267] on div "28" at bounding box center [440, 275] width 28 height 28
select select "2025-09-01"
select select "2025-10-01"
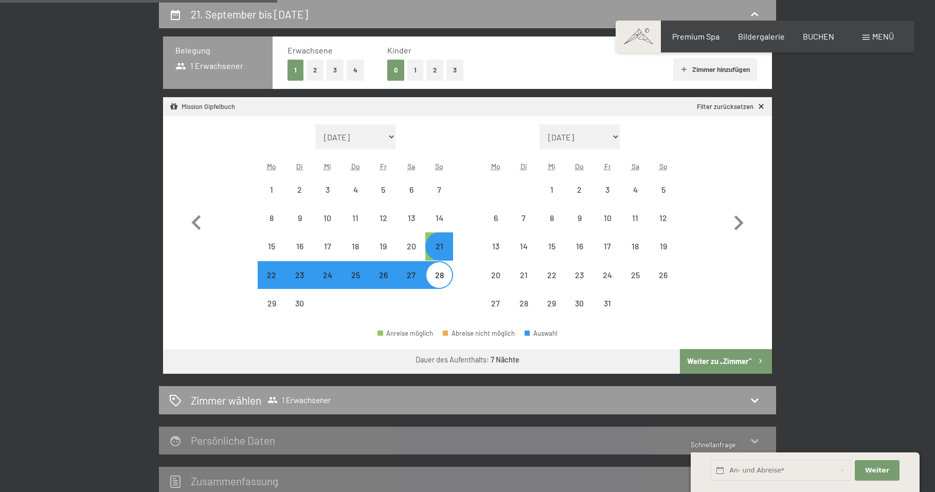
select select "2025-09-01"
select select "2025-10-01"
click at [442, 249] on div "21" at bounding box center [440, 255] width 26 height 26
select select "2025-09-01"
select select "2025-10-01"
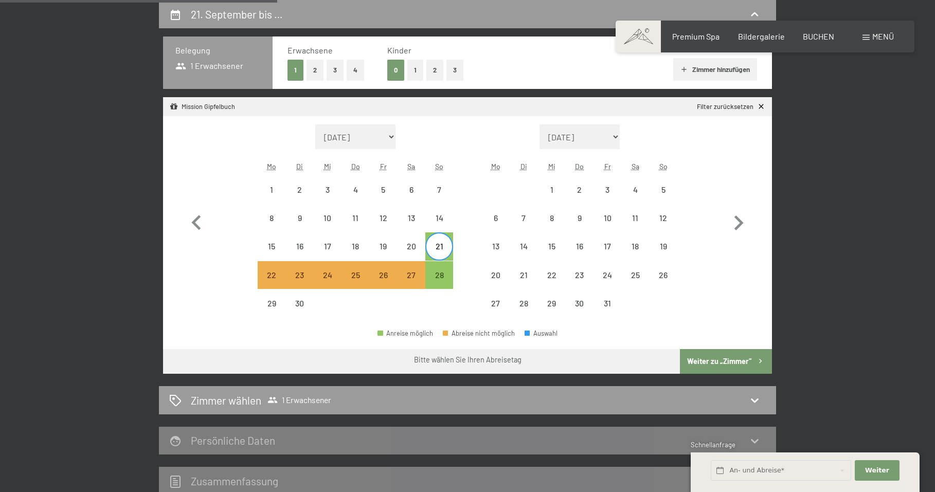
click at [439, 274] on span "Einwilligung Marketing*" at bounding box center [411, 276] width 85 height 10
click at [364, 274] on input "Einwilligung Marketing*" at bounding box center [358, 276] width 10 height 10
click at [441, 277] on span "Einwilligung Marketing*" at bounding box center [411, 276] width 85 height 10
click at [364, 277] on input "Einwilligung Marketing*" at bounding box center [358, 276] width 10 height 10
click at [439, 271] on span "Einwilligung Marketing*" at bounding box center [411, 276] width 85 height 10
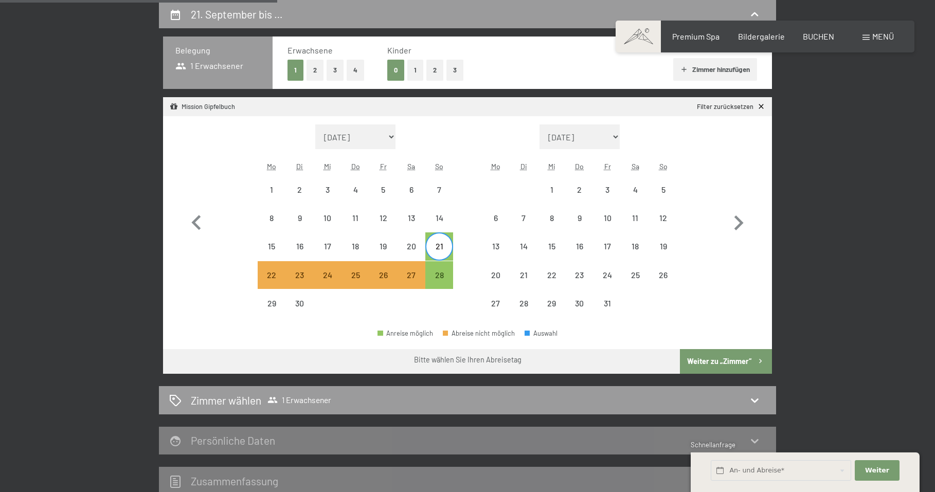
click at [364, 271] on input "Einwilligung Marketing*" at bounding box center [358, 276] width 10 height 10
click at [441, 276] on span "Einwilligung Marketing*" at bounding box center [411, 276] width 85 height 10
click at [440, 280] on span "Einwilligung Marketing*" at bounding box center [411, 276] width 85 height 10
click at [364, 280] on input "Einwilligung Marketing*" at bounding box center [358, 276] width 10 height 10
click at [408, 274] on span "Einwilligung Marketing*" at bounding box center [411, 276] width 85 height 10
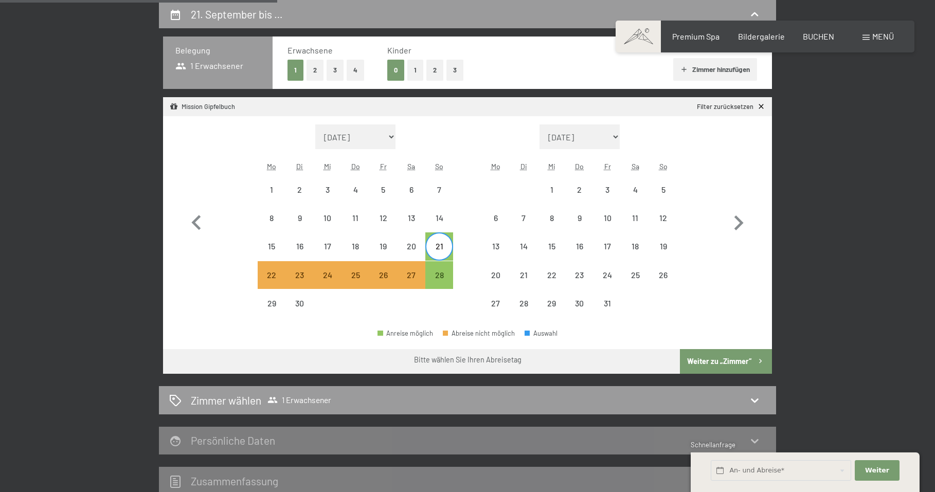
click at [364, 274] on input "Einwilligung Marketing*" at bounding box center [358, 276] width 10 height 10
click at [437, 272] on span "Einwilligung Marketing*" at bounding box center [411, 276] width 85 height 10
click at [364, 272] on input "Einwilligung Marketing*" at bounding box center [358, 276] width 10 height 10
checkbox input "false"
click at [441, 247] on div "21" at bounding box center [440, 255] width 26 height 26
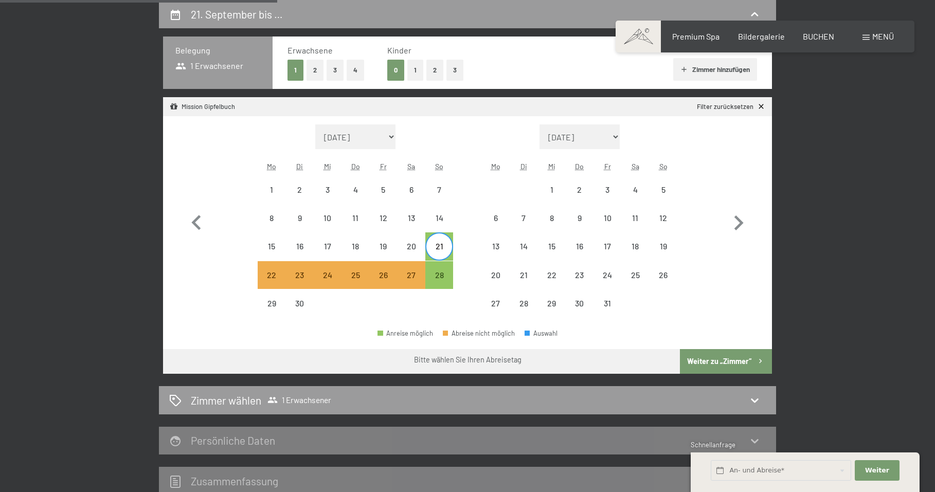
select select "2025-09-01"
select select "2025-10-01"
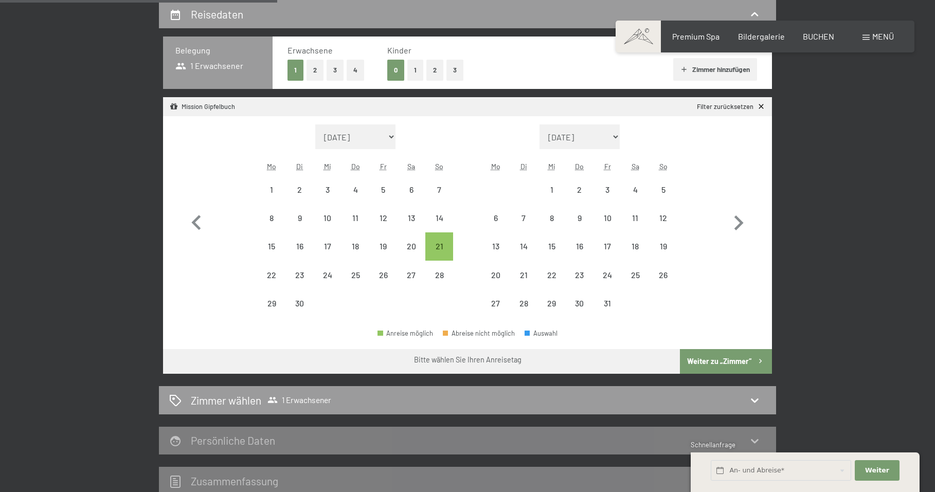
click at [436, 273] on span "Einwilligung Marketing*" at bounding box center [411, 276] width 85 height 10
click at [364, 273] on input "Einwilligung Marketing*" at bounding box center [358, 276] width 10 height 10
click at [439, 274] on span "Einwilligung Marketing*" at bounding box center [411, 276] width 85 height 10
click at [364, 274] on input "Einwilligung Marketing*" at bounding box center [358, 276] width 10 height 10
checkbox input "false"
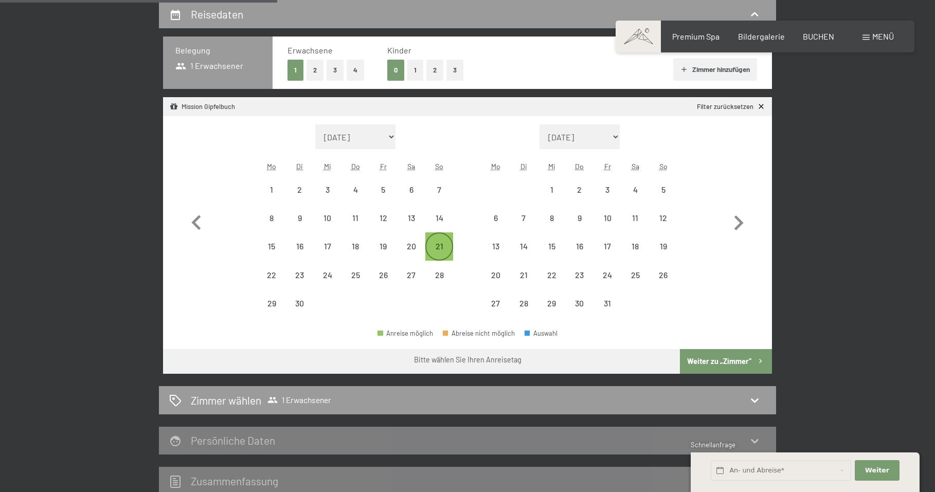
click at [444, 246] on div "21" at bounding box center [440, 255] width 26 height 26
select select "2025-09-01"
select select "2025-10-01"
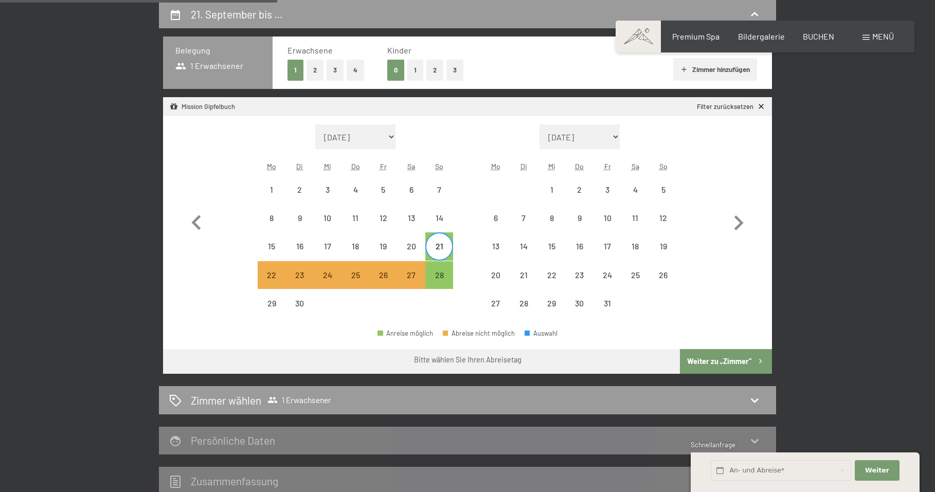
click at [441, 276] on span "Einwilligung Marketing*" at bounding box center [411, 276] width 85 height 10
click at [364, 276] on input "Einwilligung Marketing*" at bounding box center [358, 276] width 10 height 10
checkbox input "false"
click at [442, 271] on div "28" at bounding box center [440, 284] width 26 height 26
select select "2025-09-01"
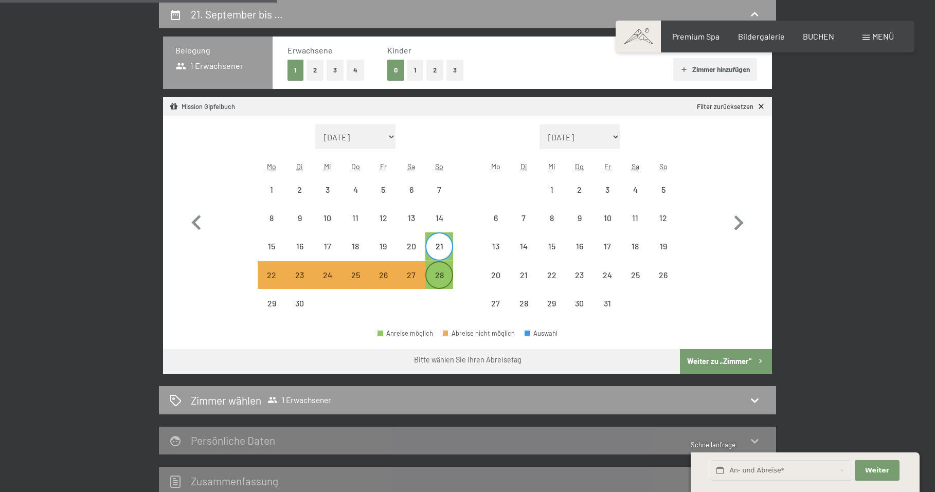
select select "2025-10-01"
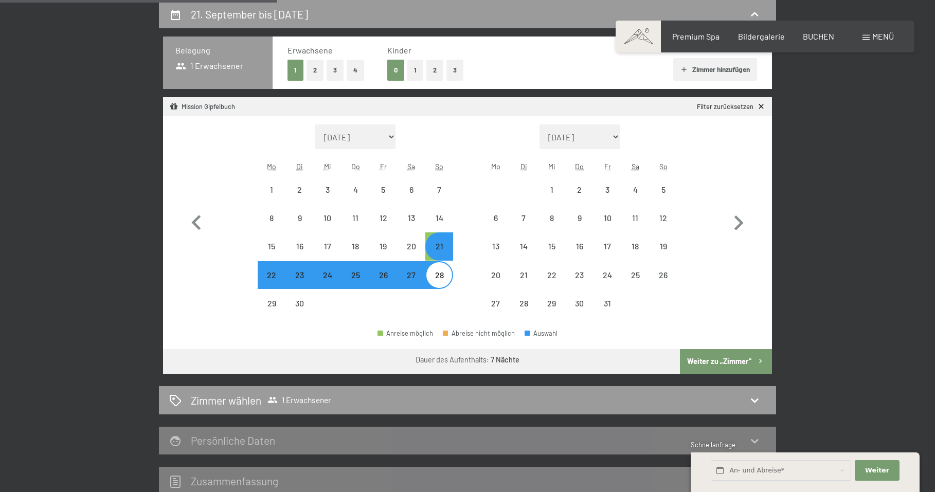
select select "2025-09-01"
select select "2025-10-01"
click at [732, 360] on button "Weiter zu „Zimmer“" at bounding box center [726, 361] width 92 height 25
select select "2025-09-01"
select select "2025-10-01"
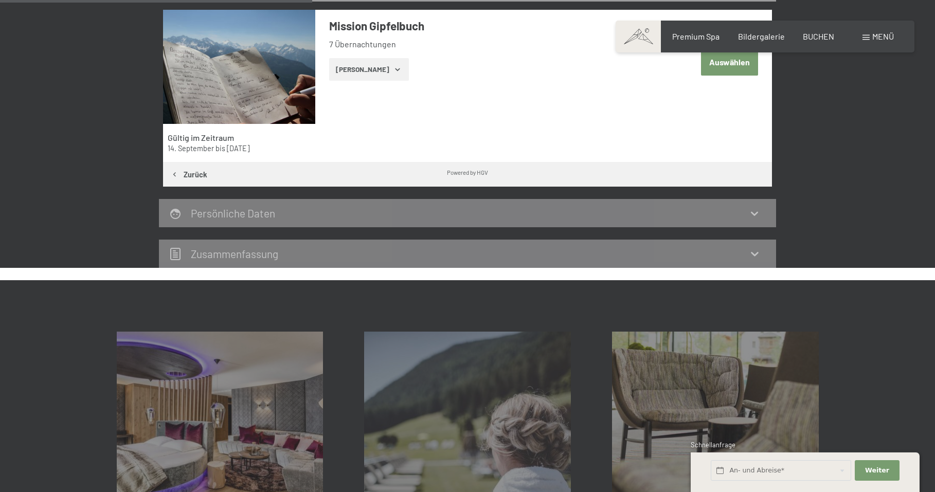
scroll to position [228, 0]
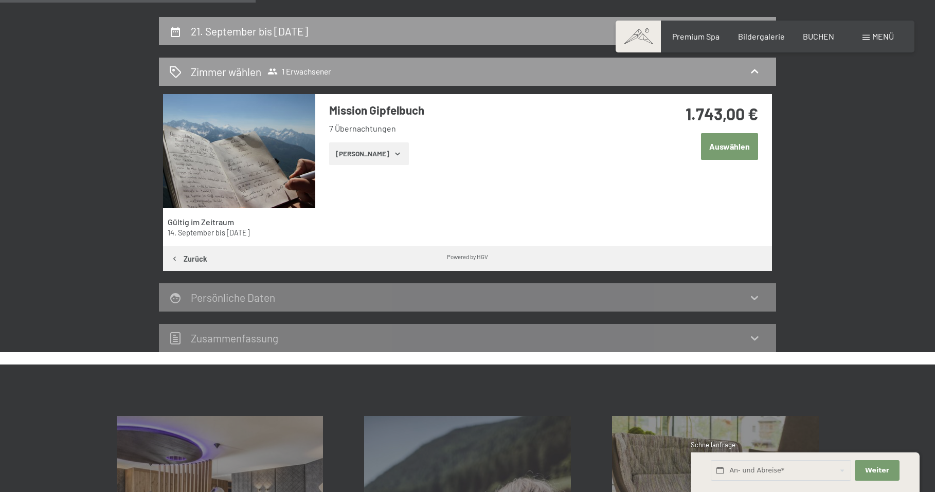
drag, startPoint x: 735, startPoint y: 150, endPoint x: 731, endPoint y: 155, distance: 6.3
click at [736, 150] on button "Auswählen" at bounding box center [729, 146] width 57 height 26
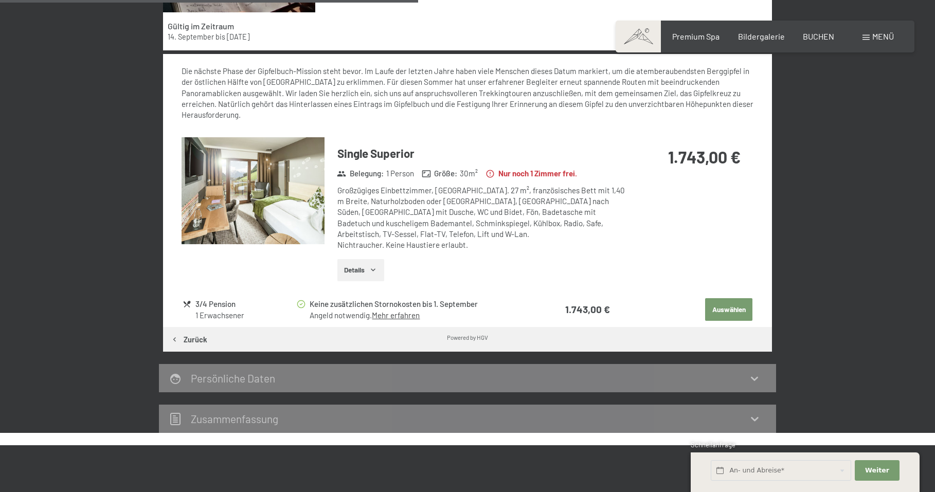
scroll to position [475, 0]
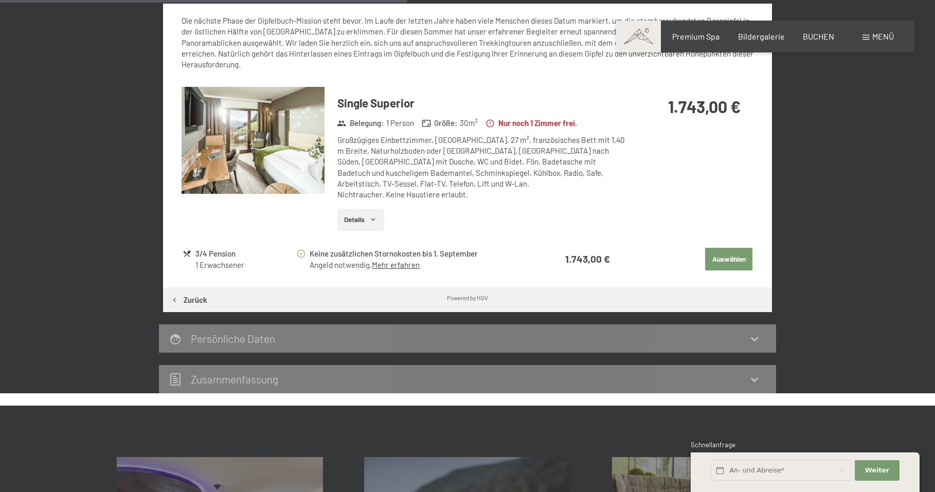
click at [369, 209] on button "Details" at bounding box center [361, 220] width 47 height 23
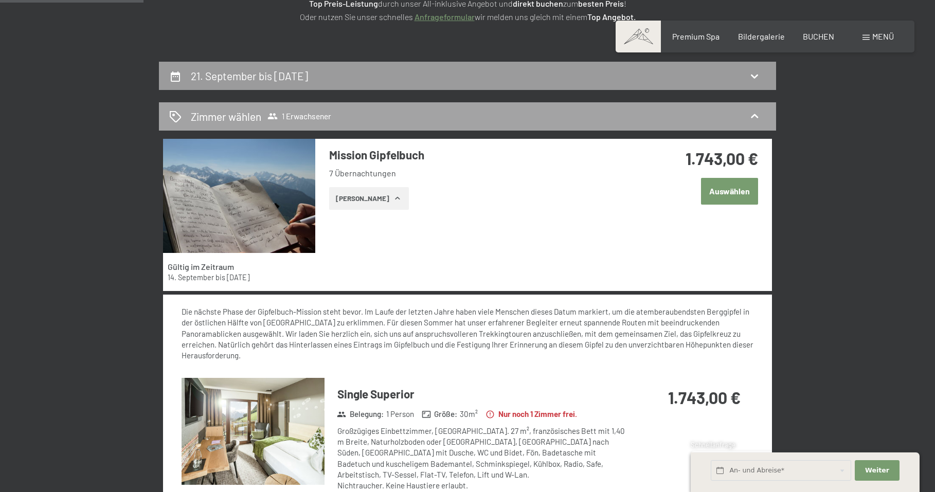
scroll to position [183, 0]
